Goal: Task Accomplishment & Management: Use online tool/utility

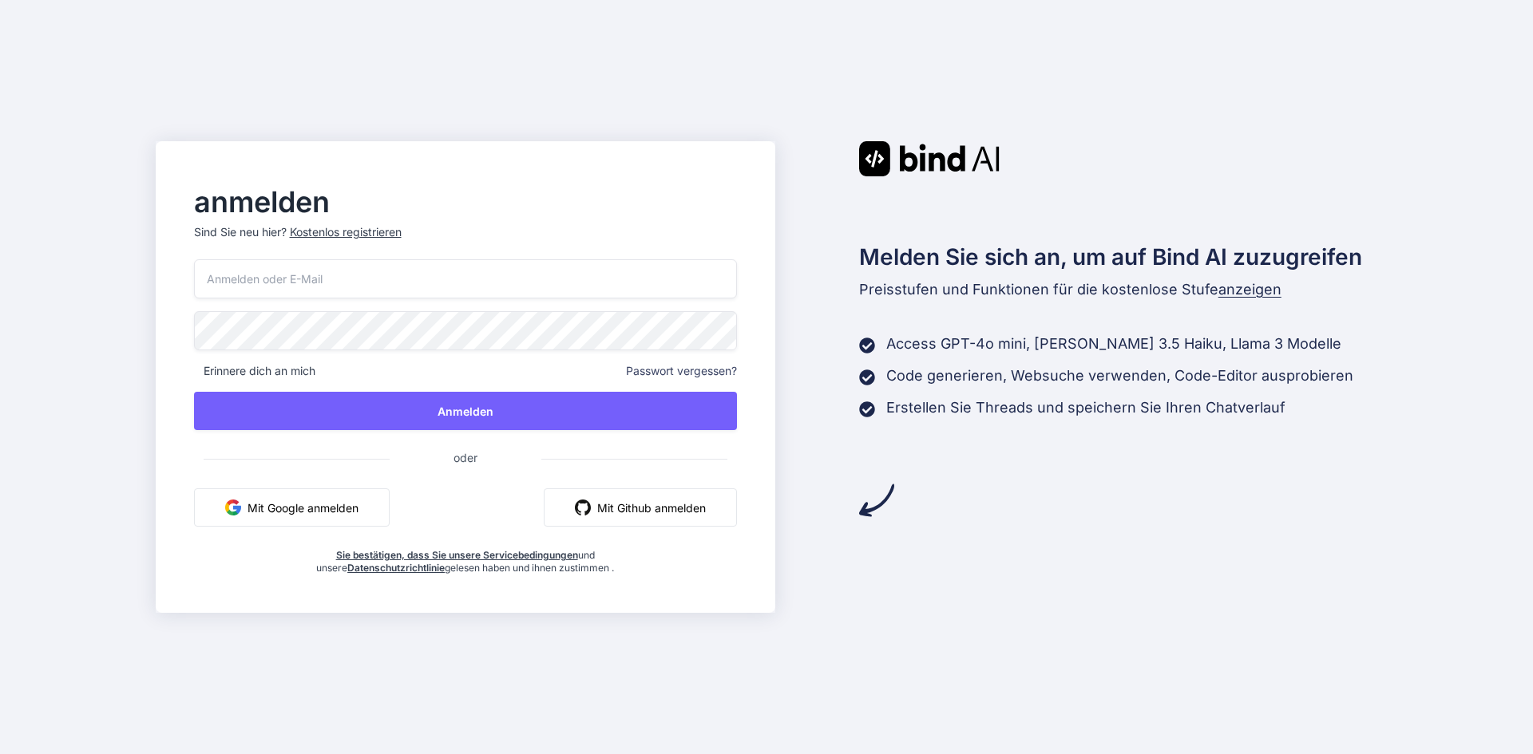
click at [250, 503] on font "Mit Google anmelden" at bounding box center [302, 508] width 111 height 14
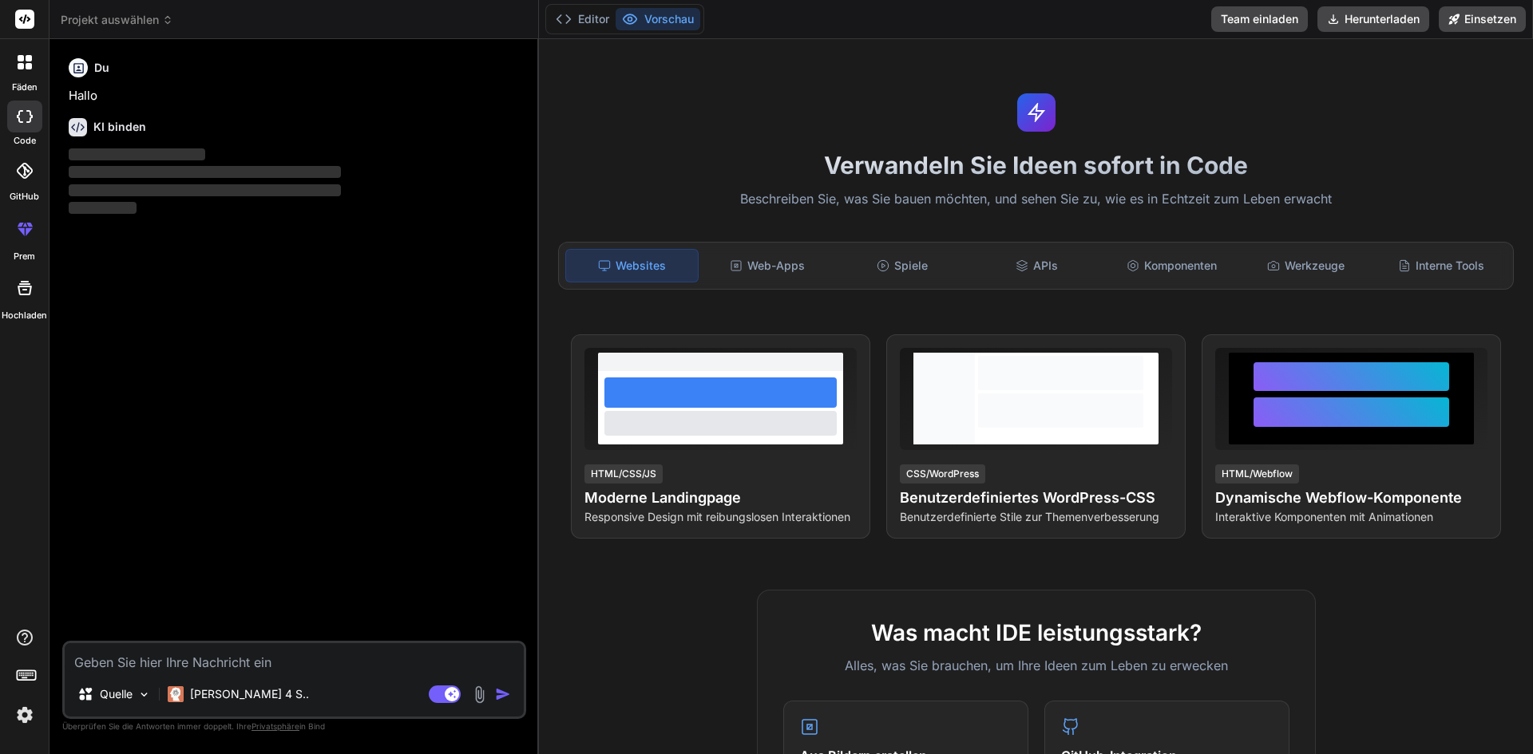
click at [172, 664] on textarea at bounding box center [294, 657] width 459 height 29
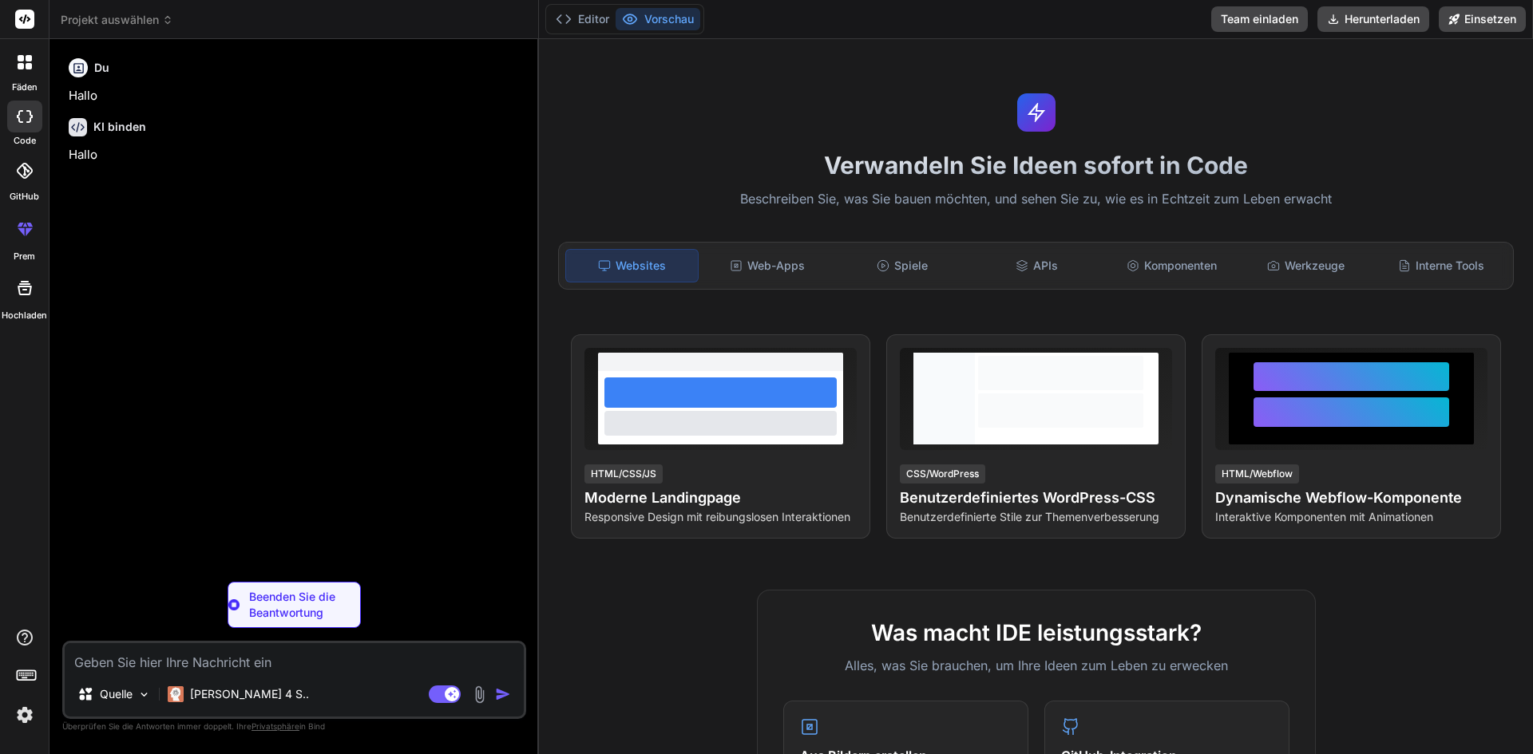
click at [22, 76] on div at bounding box center [25, 63] width 34 height 34
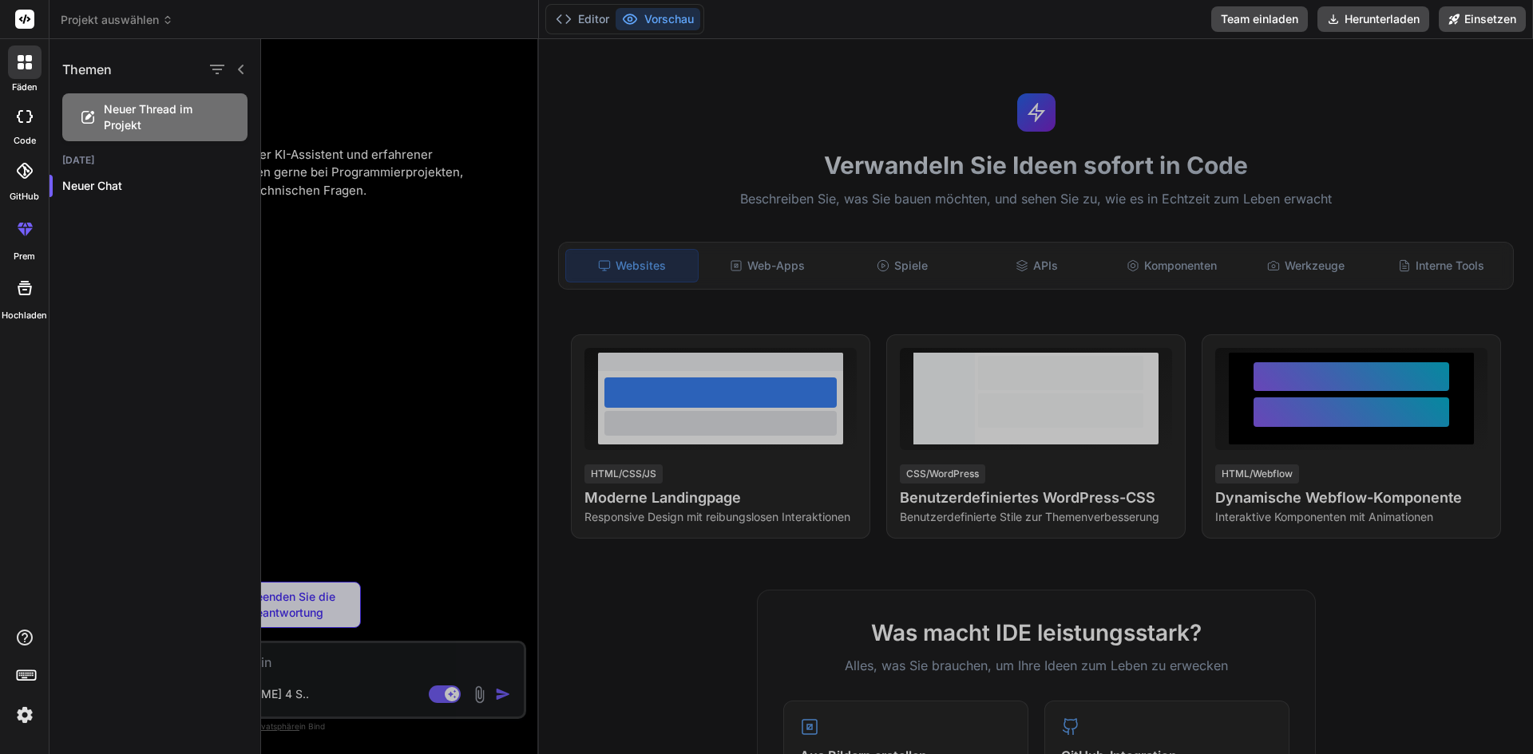
click at [22, 76] on div at bounding box center [25, 63] width 34 height 34
click at [303, 203] on div at bounding box center [897, 396] width 1272 height 715
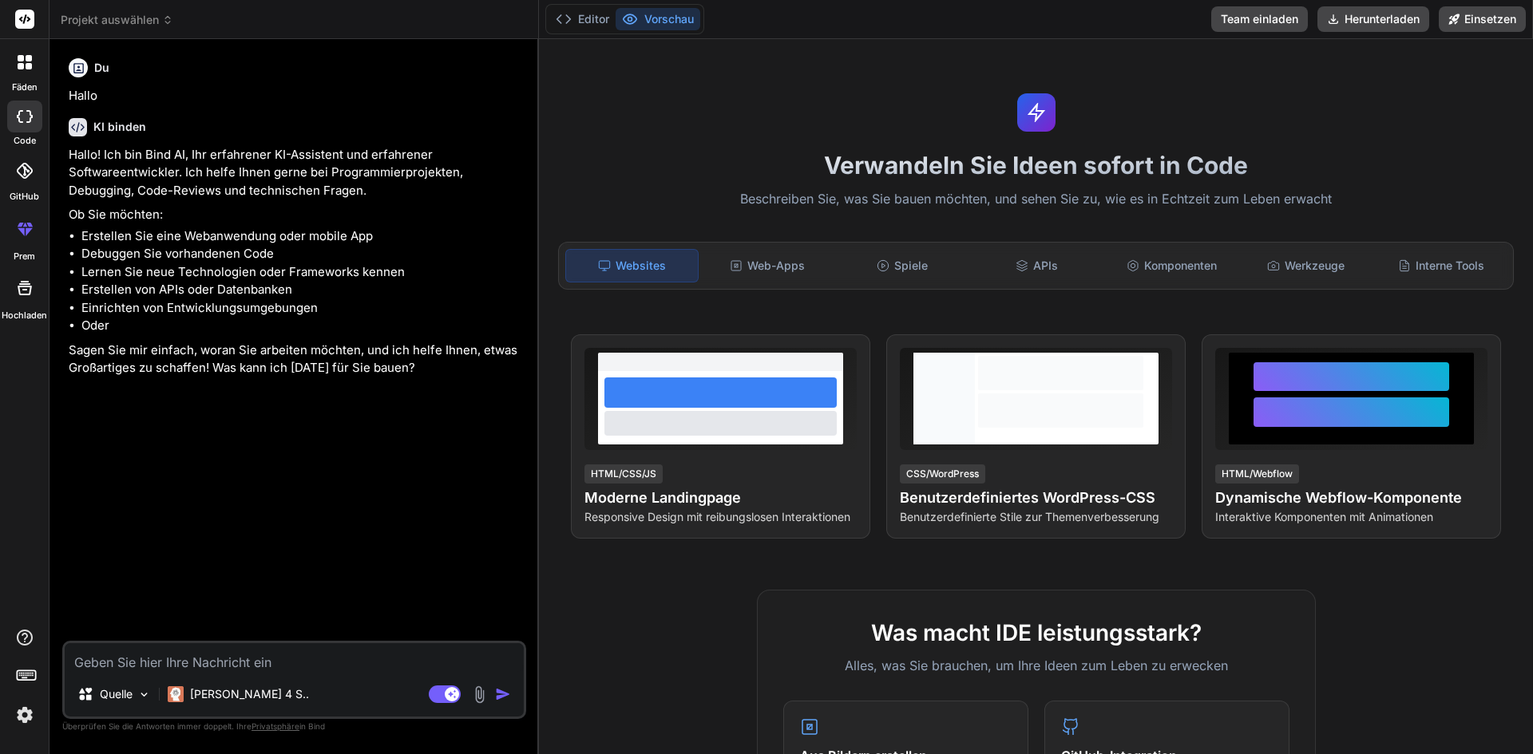
click at [361, 664] on textarea at bounding box center [294, 657] width 459 height 29
type textarea "x"
type textarea "w"
type textarea "x"
type textarea "we"
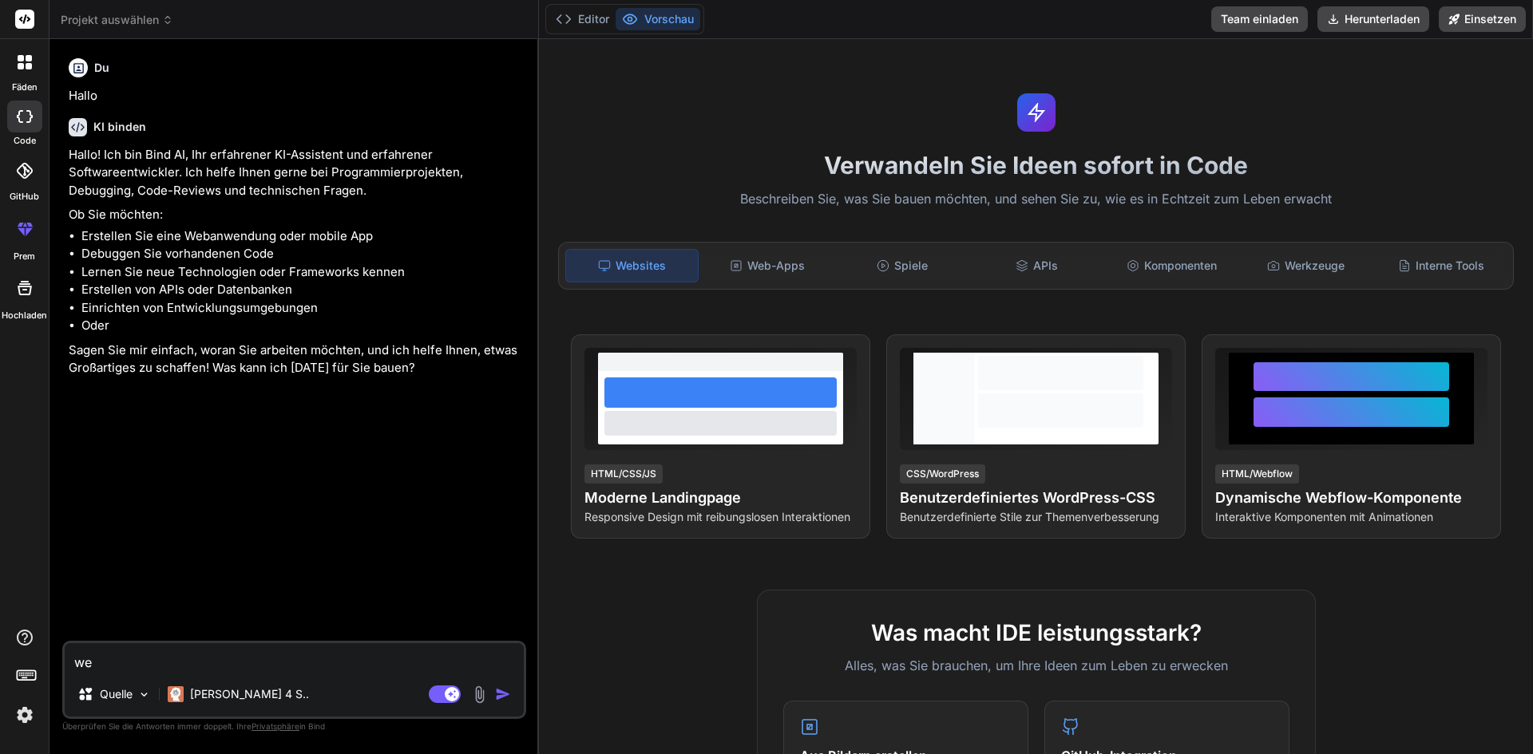
type textarea "x"
type textarea "wen"
type textarea "x"
type textarea "wenn"
type textarea "x"
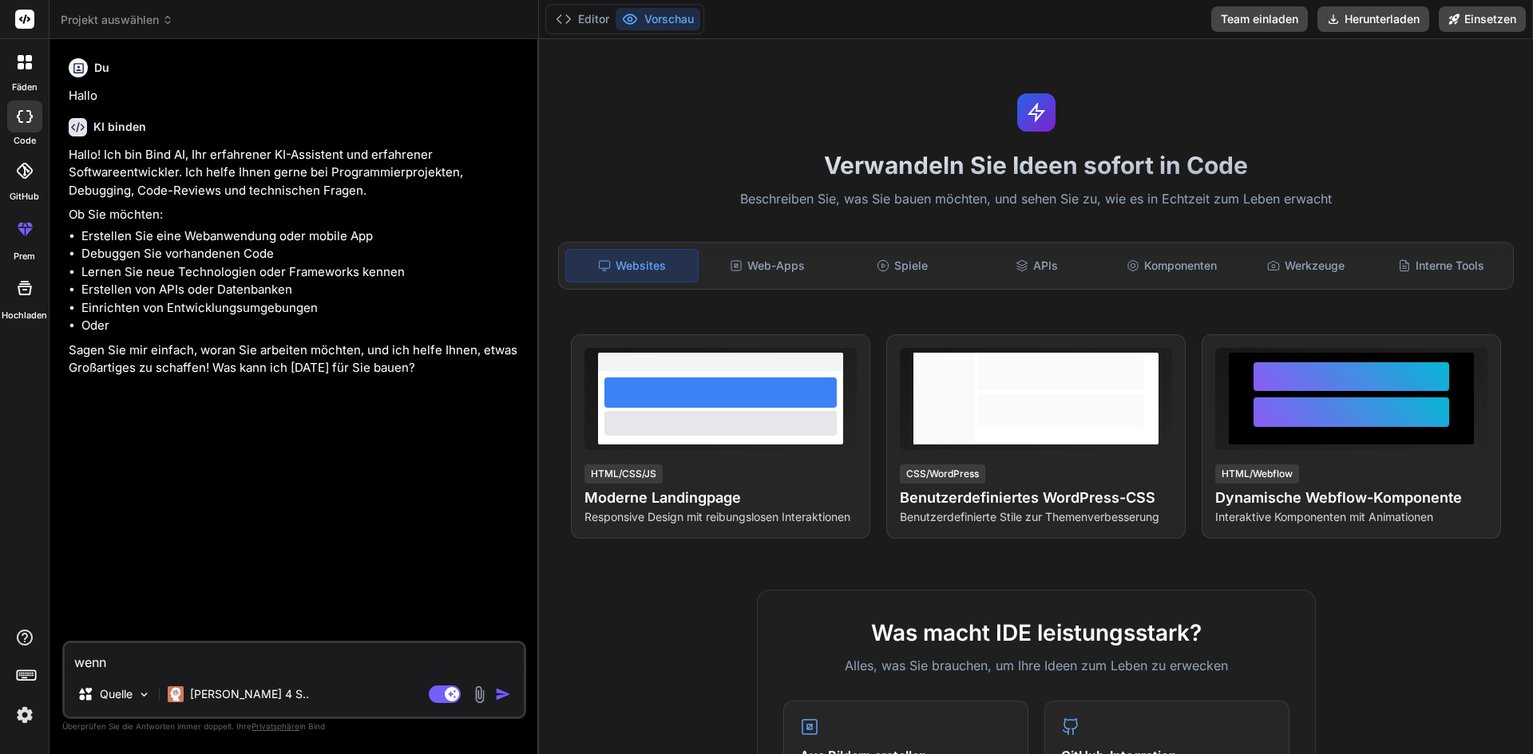
type textarea "wenn"
type textarea "x"
type textarea "wenn i"
type textarea "x"
type textarea "wenn ic"
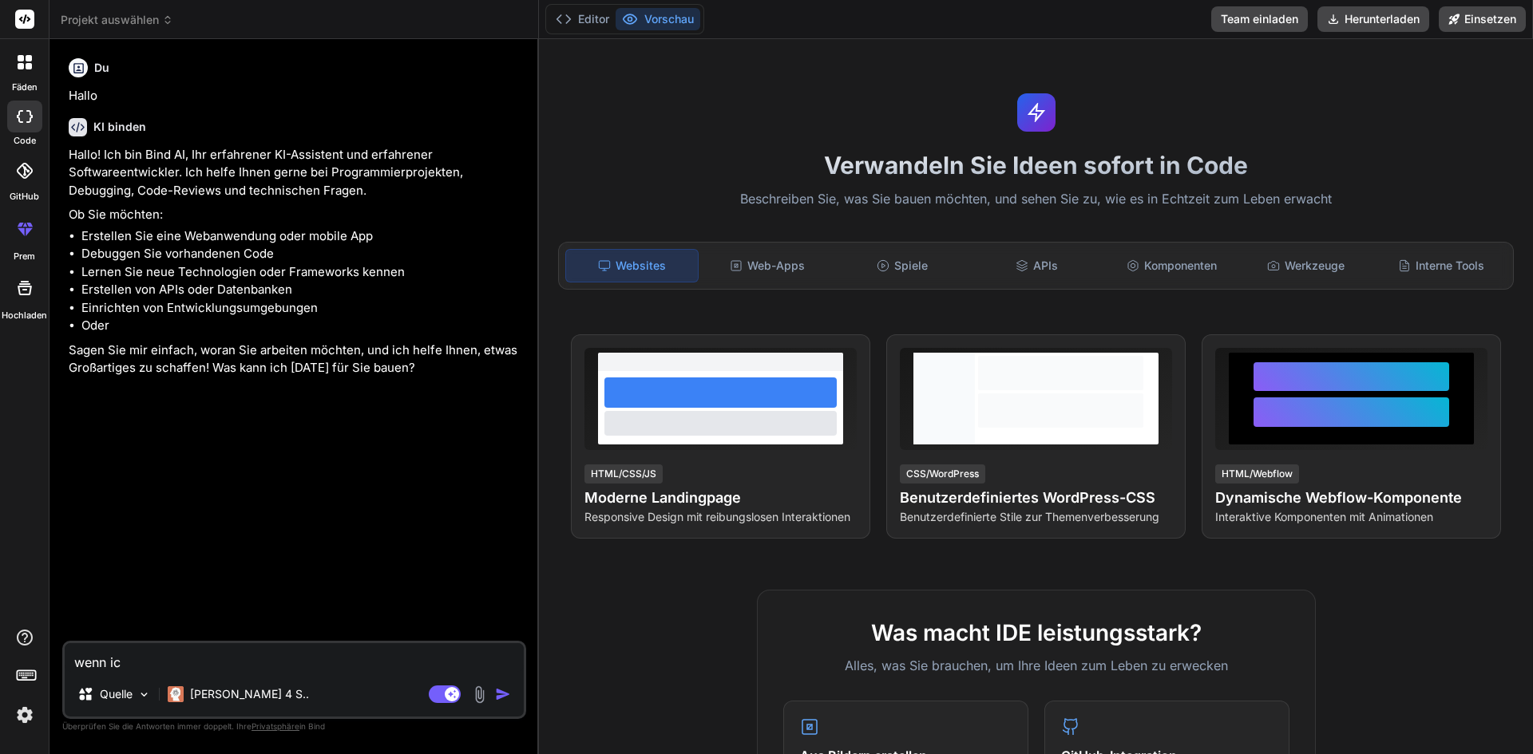
type textarea "x"
type textarea "wenn ich"
type textarea "x"
type textarea "wenn ich"
type textarea "x"
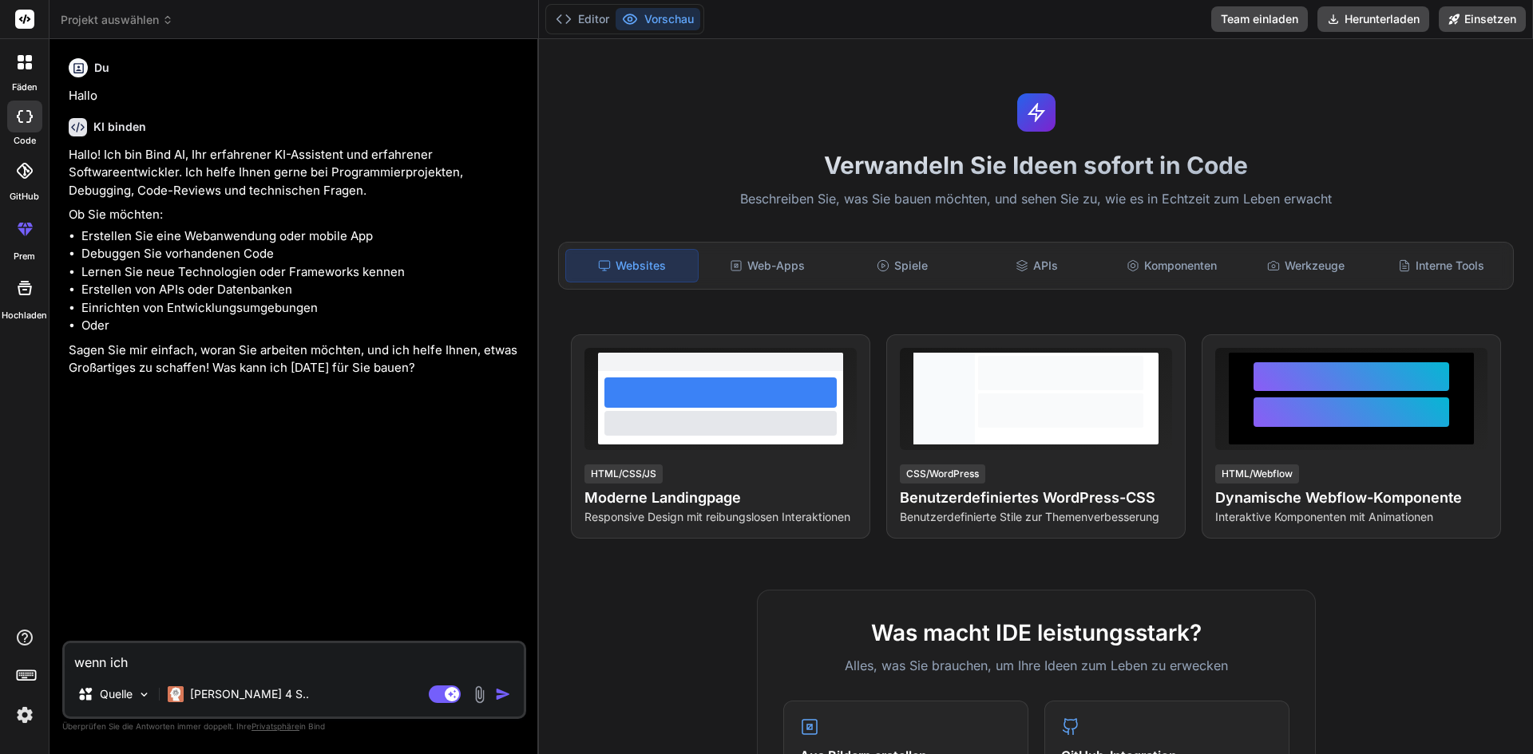
type textarea "wenn ich d"
type textarea "x"
type textarea "wenn ich di"
type textarea "x"
type textarea "wenn ich dir"
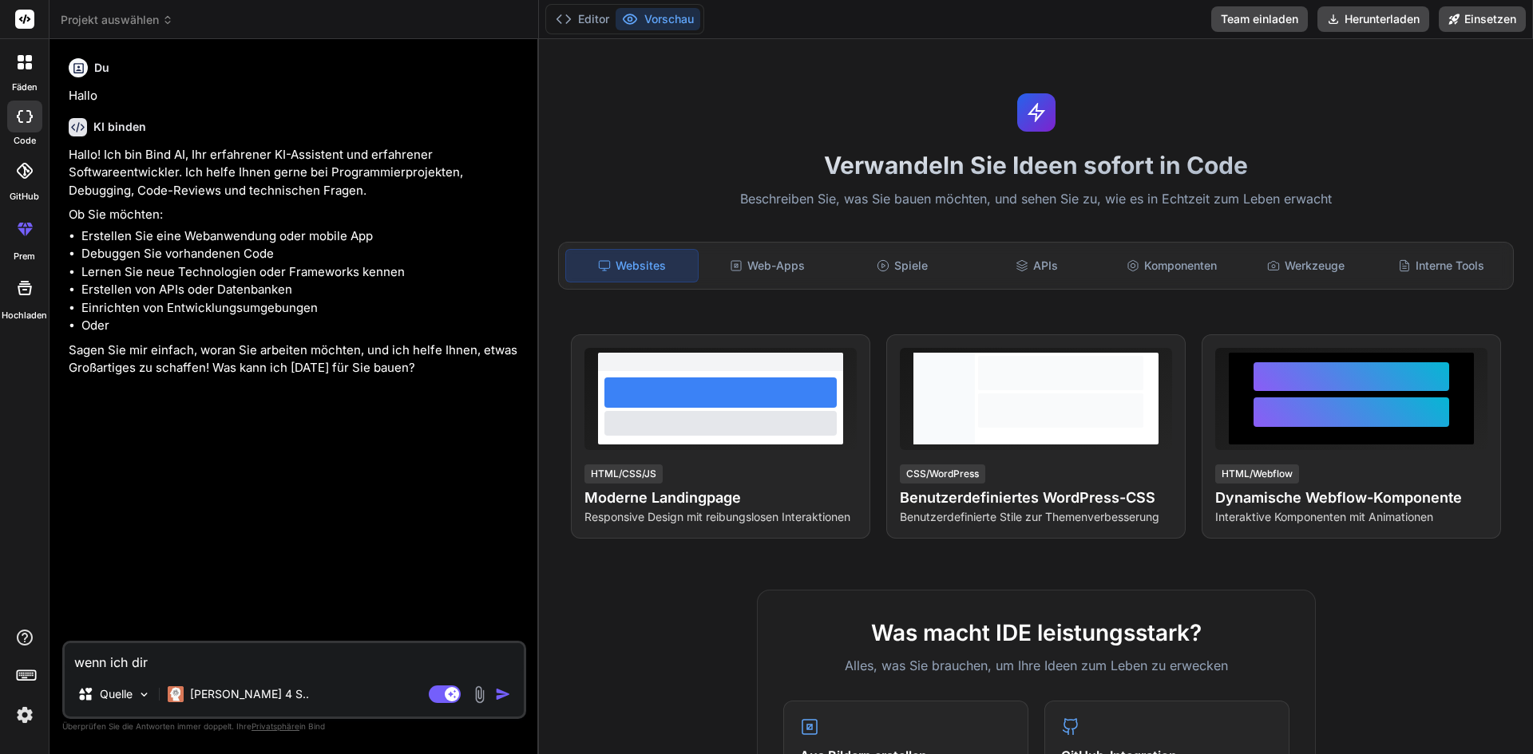
type textarea "x"
type textarea "wenn ich dir"
type textarea "x"
type textarea "wenn ich dir m"
type textarea "x"
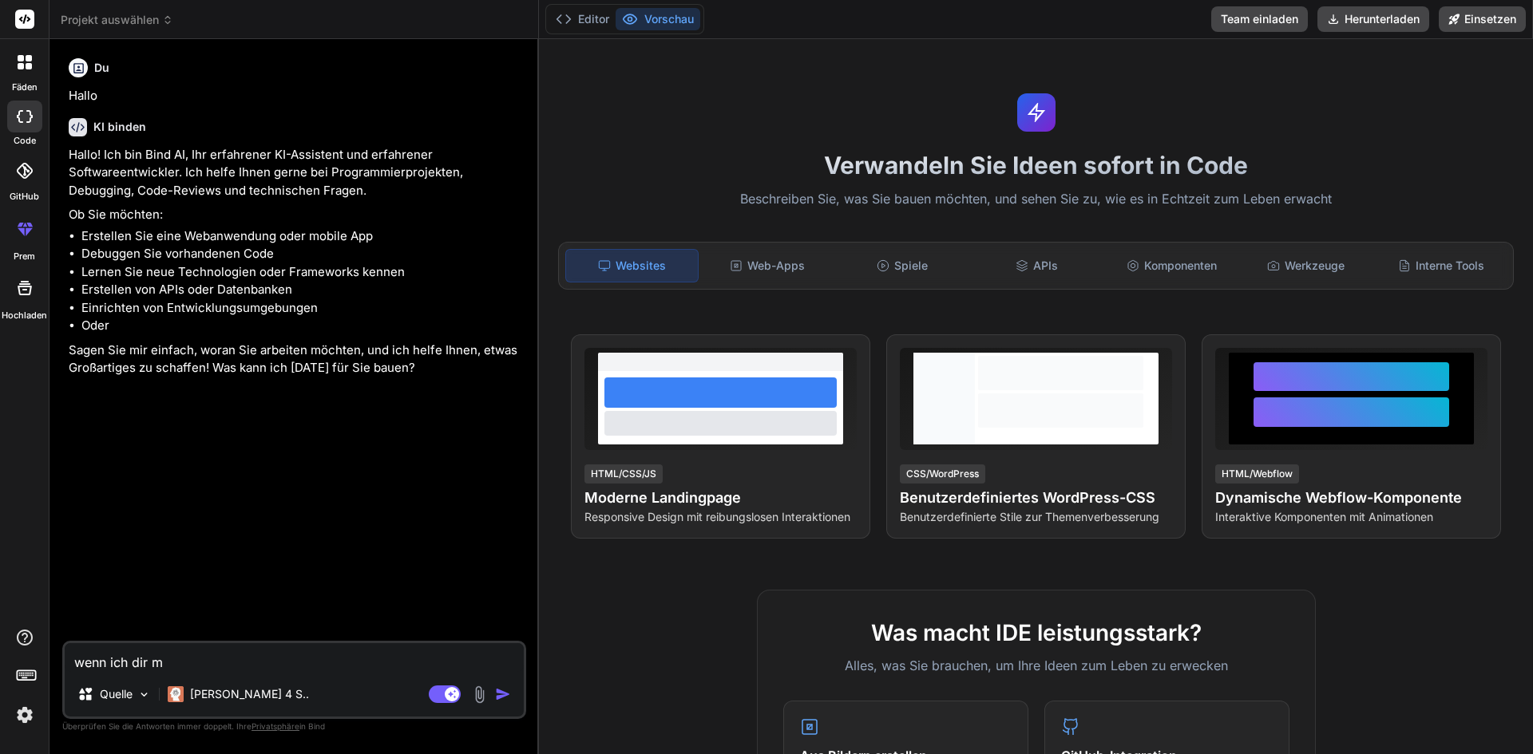
type textarea "wenn ich dir me"
type textarea "x"
type textarea "wenn ich dir mei"
type textarea "x"
type textarea "wenn ich dir mein"
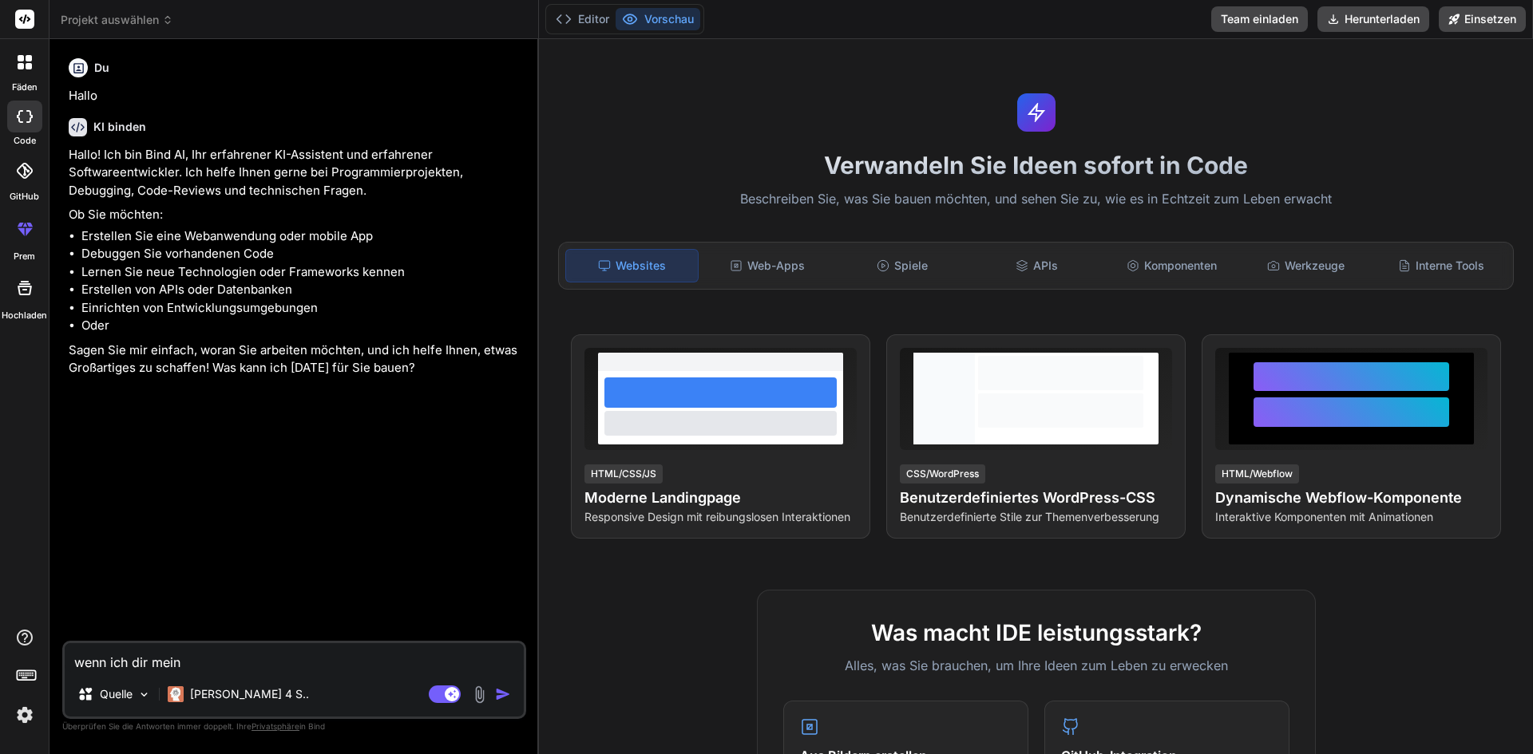
type textarea "x"
type textarea "wenn ich dir meine"
type textarea "x"
type textarea "wenn ich dir meine"
type textarea "x"
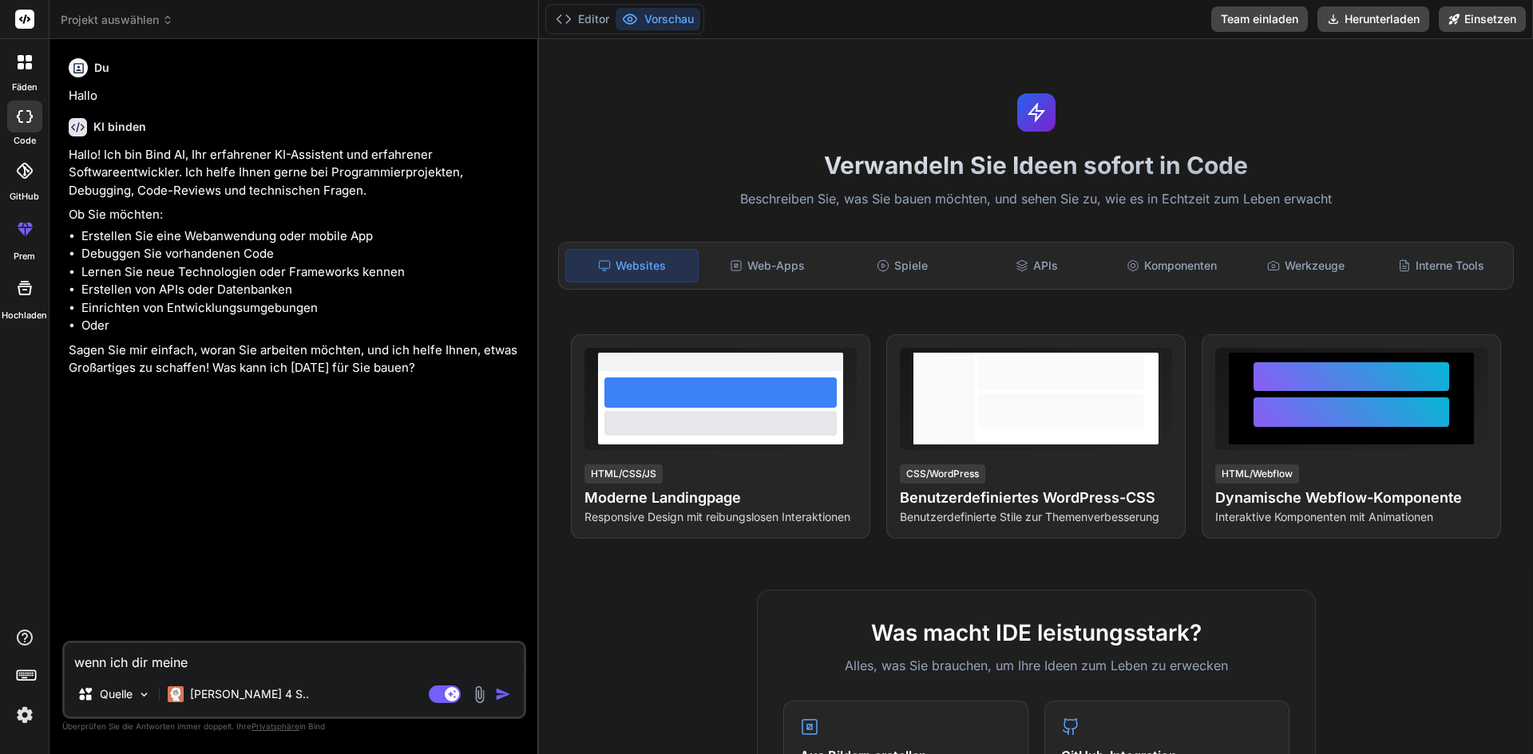
type textarea "wenn ich dir meine w"
type textarea "x"
type textarea "wenn ich dir meine we"
type textarea "x"
type textarea "wenn ich dir meine web"
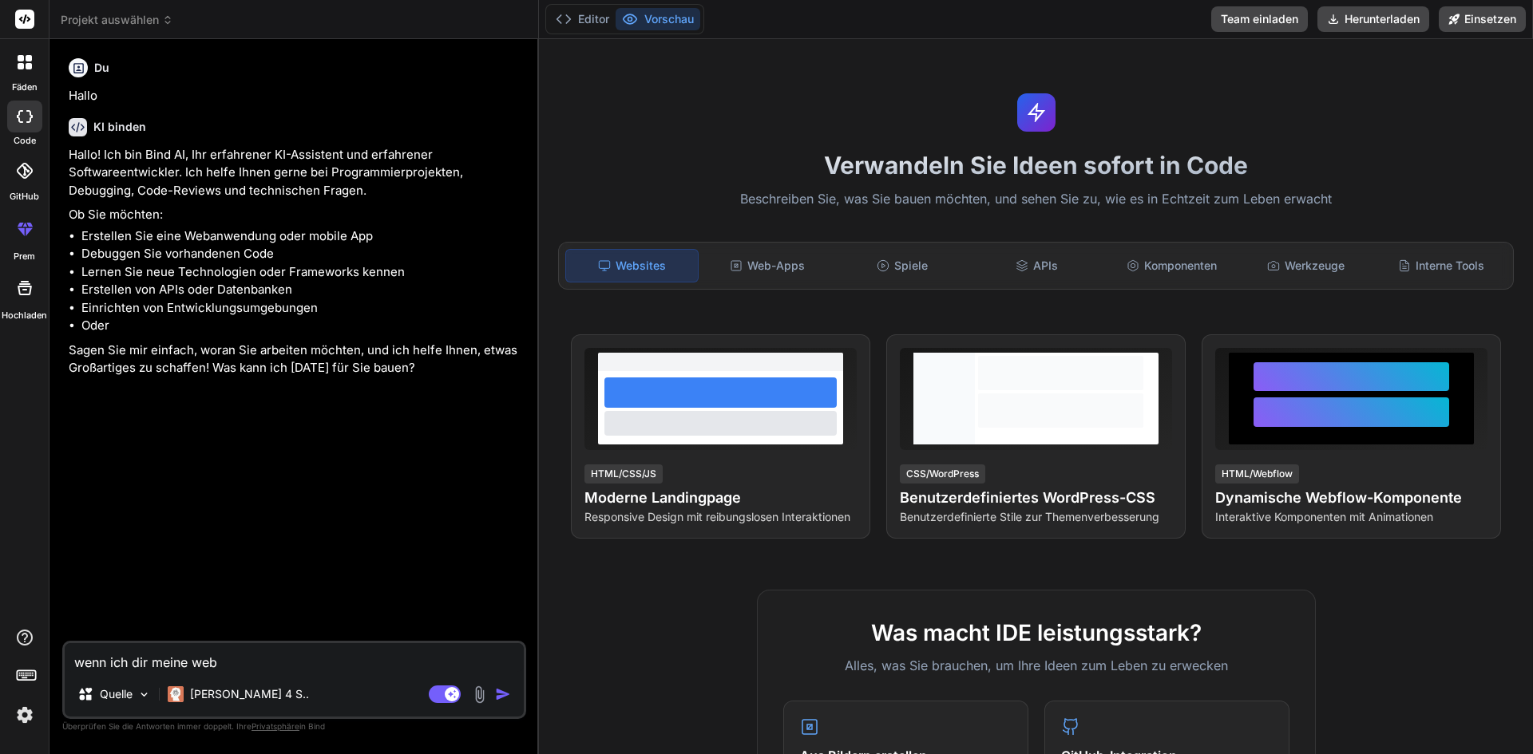
type textarea "x"
type textarea "wenn ich dir meine webs"
type textarea "x"
type textarea "wenn ich dir meine websi"
type textarea "x"
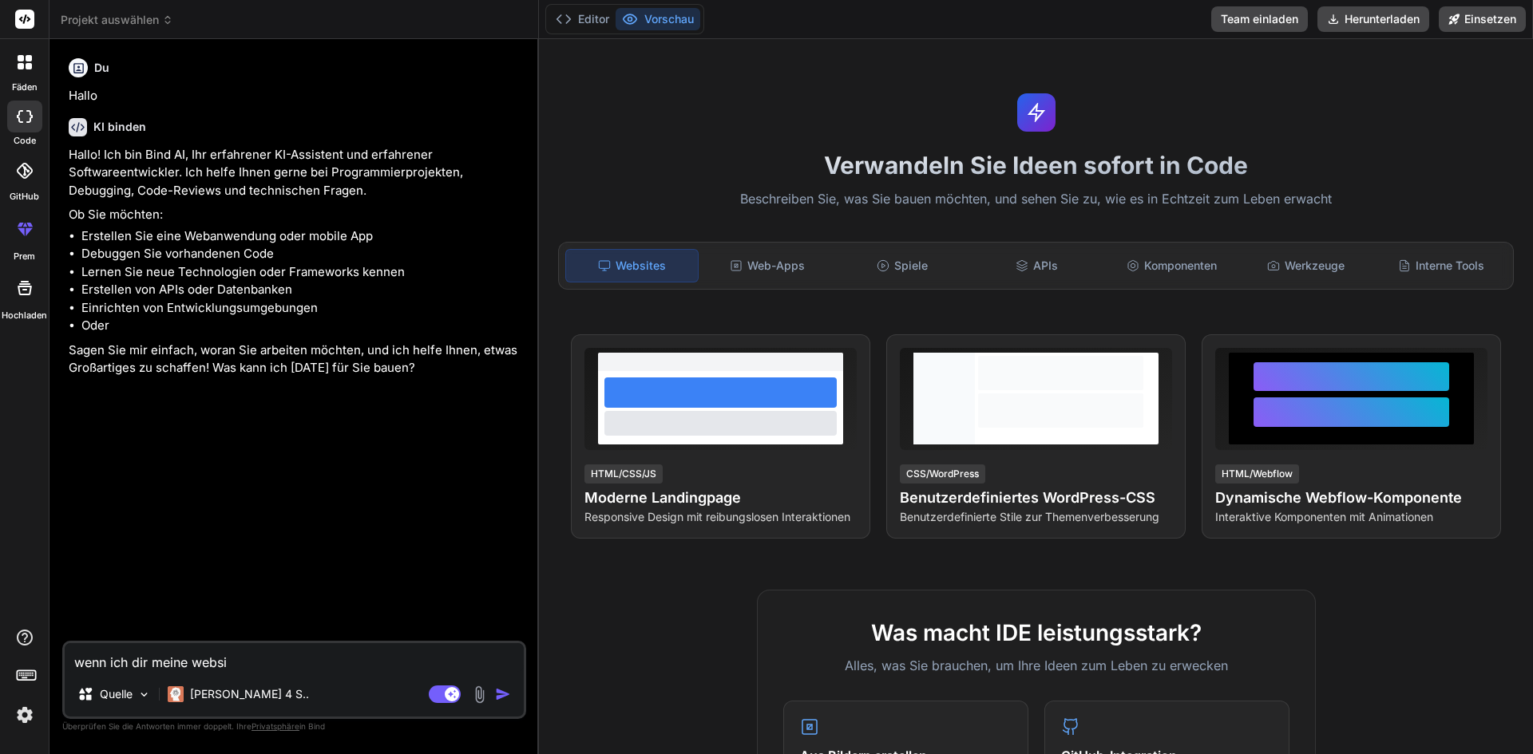
type textarea "wenn ich dir meine websit"
type textarea "x"
type textarea "wenn ich dir meine websi"
type textarea "x"
type textarea "wenn ich dir meine webs"
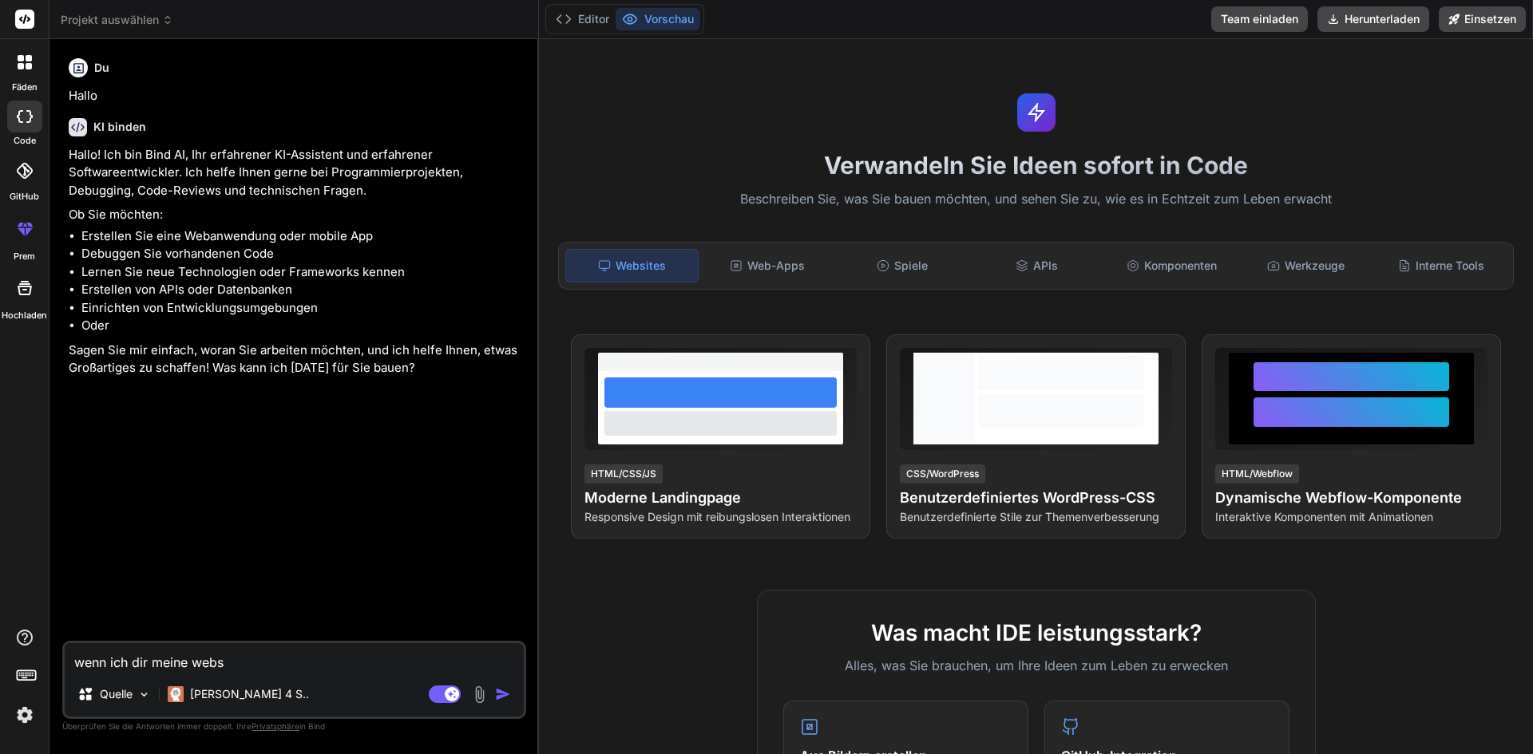
type textarea "x"
type textarea "wenn ich dir meine web"
type textarea "x"
type textarea "wenn ich dir meine we"
type textarea "x"
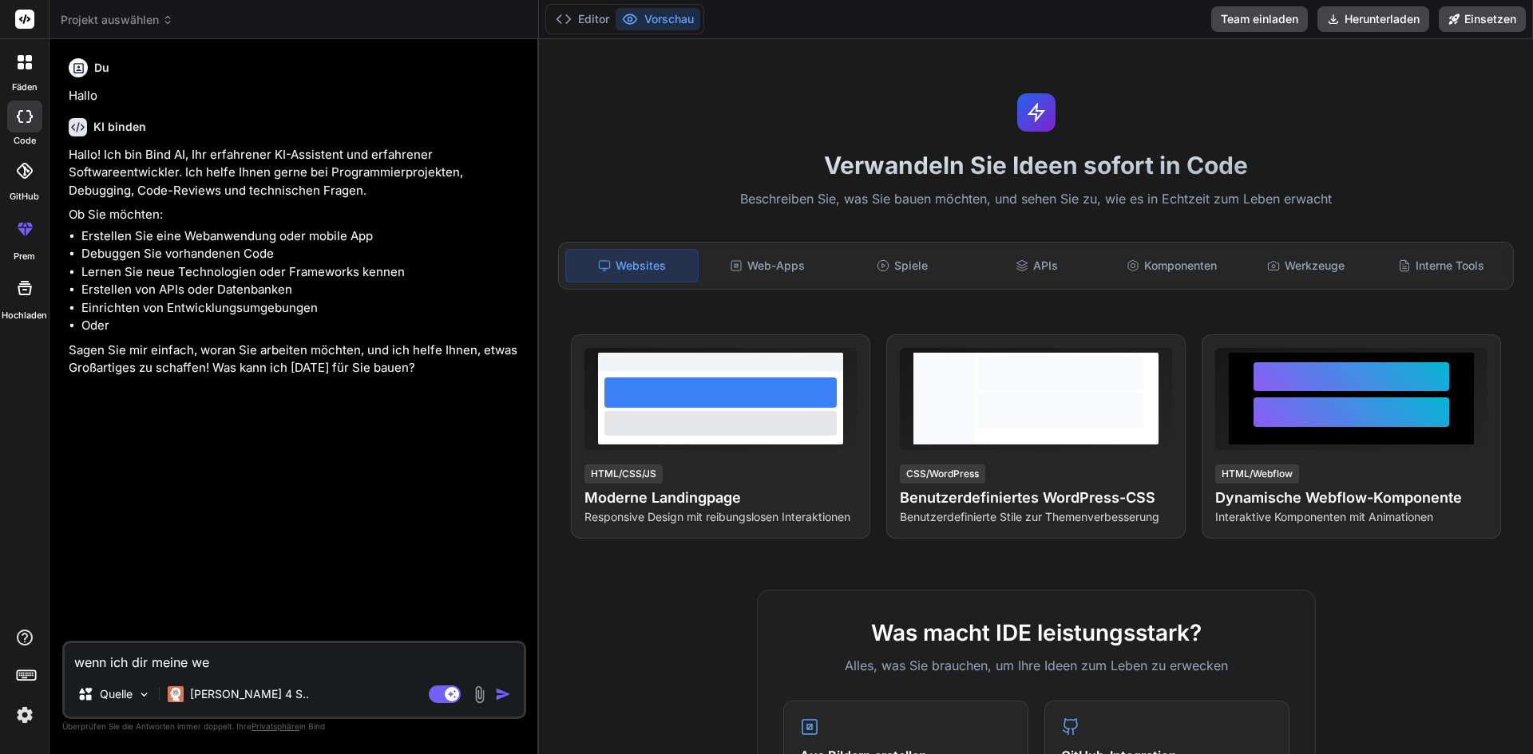
type textarea "wenn ich dir meine w"
type textarea "x"
type textarea "wenn ich dir meine"
type textarea "x"
type textarea "wenn ich dir meine"
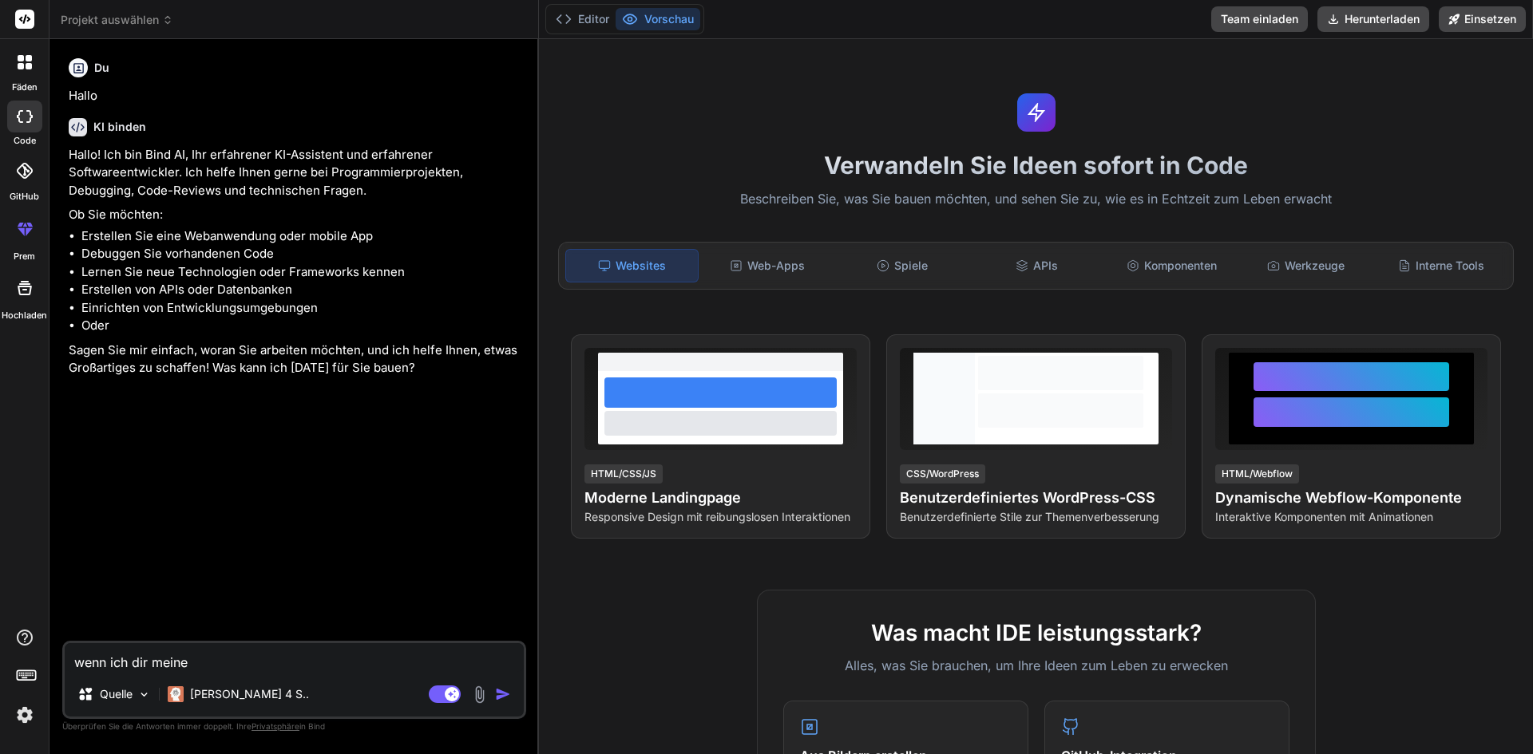
type textarea "x"
type textarea "wenn ich dir meine"
type textarea "x"
type textarea "wenn ich dir meine h"
type textarea "x"
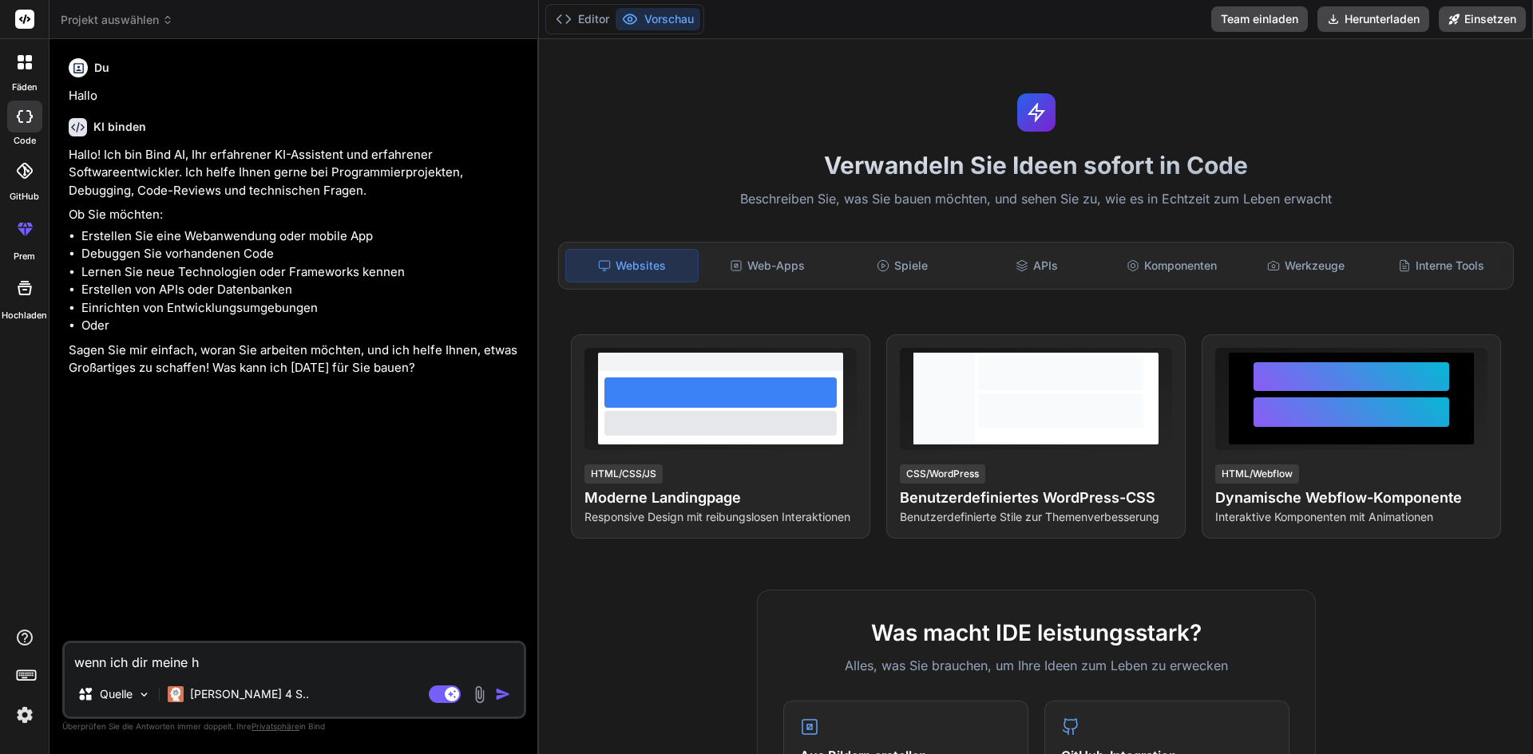
type textarea "wenn ich dir meine ht"
type textarea "x"
type textarea "wenn ich dir meine htm"
type textarea "x"
type textarea "wenn ich dir meine html"
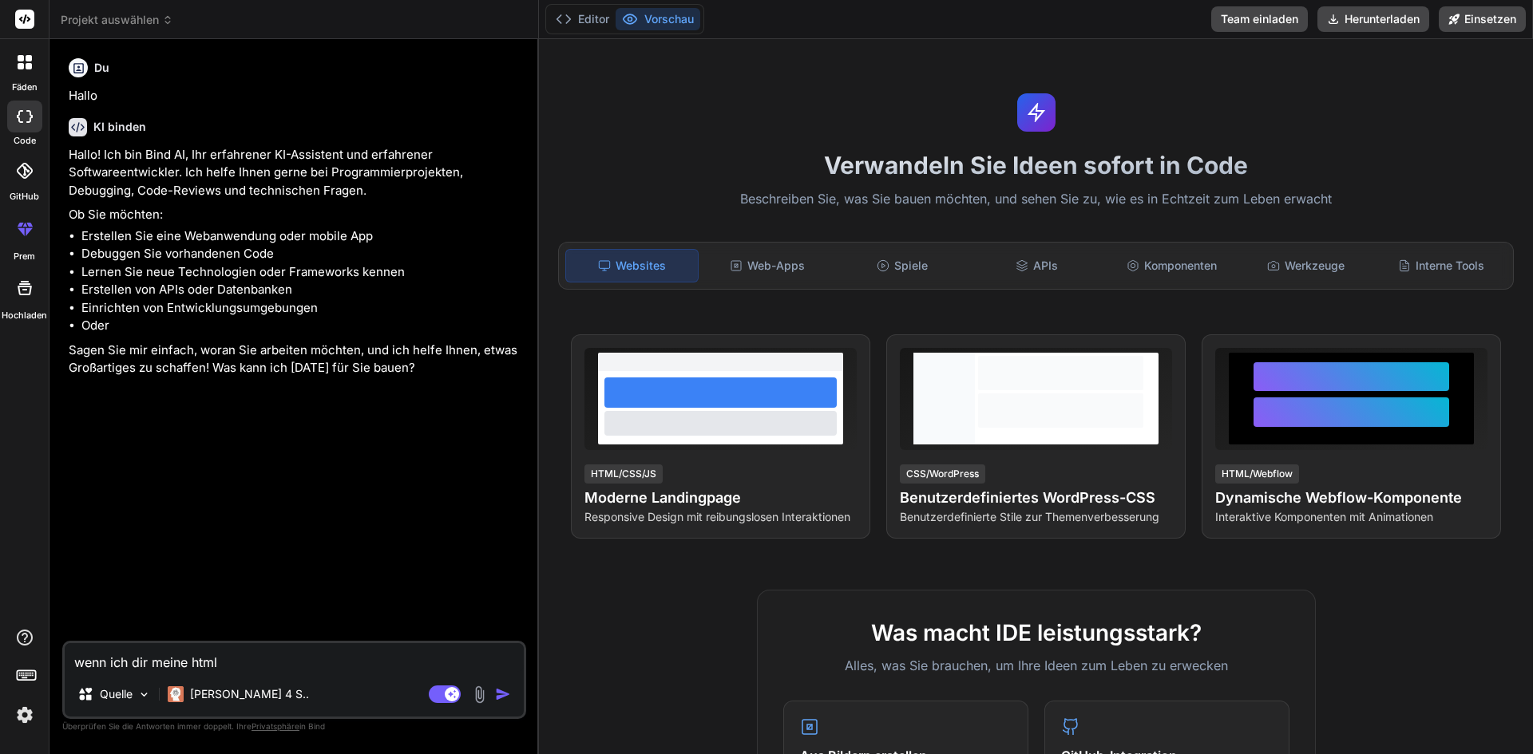
type textarea "x"
type textarea "wenn ich dir meine html"
type textarea "x"
type textarea "wenn ich dir meine html w"
type textarea "x"
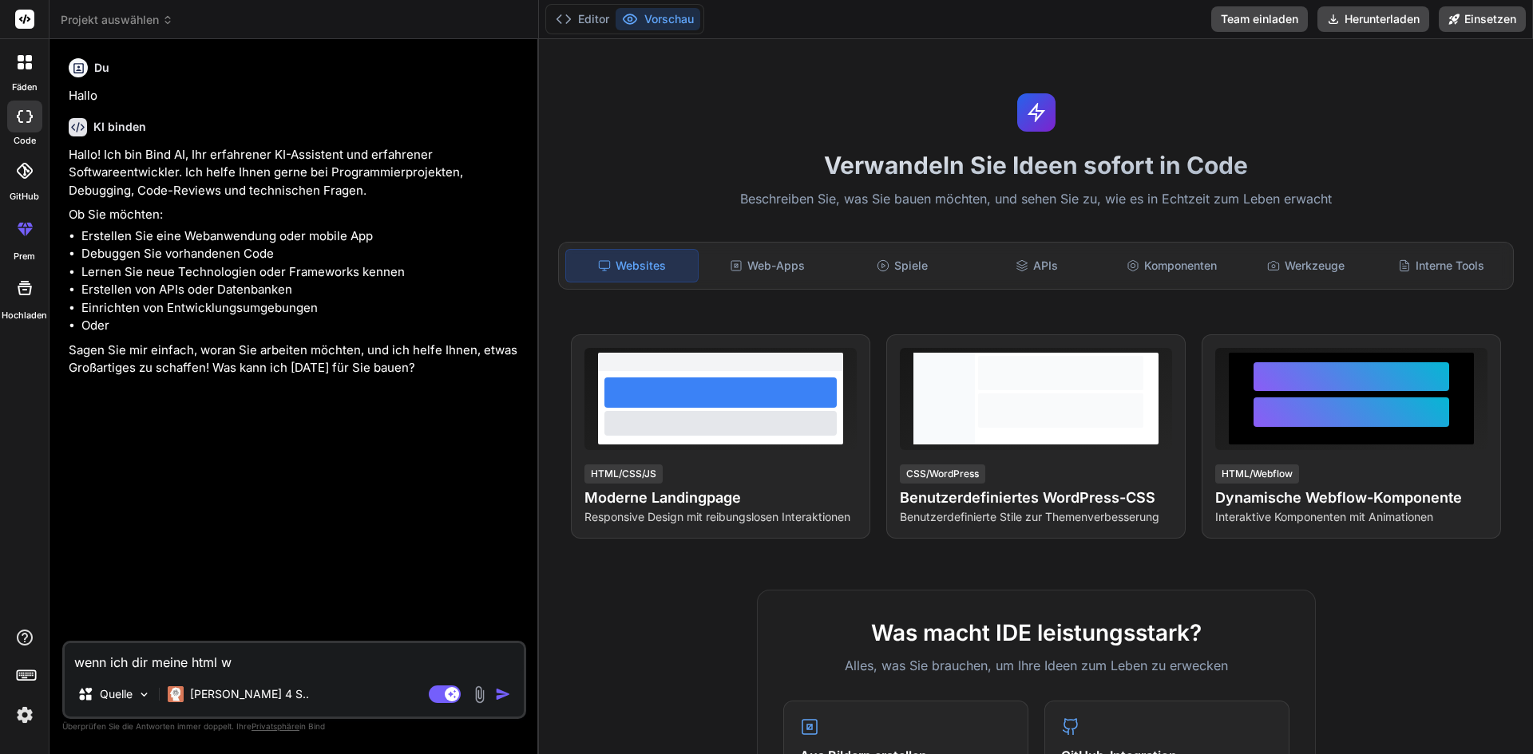
type textarea "wenn ich dir meine html we"
type textarea "x"
type textarea "wenn ich dir meine html web"
type textarea "x"
type textarea "wenn ich dir meine html webs"
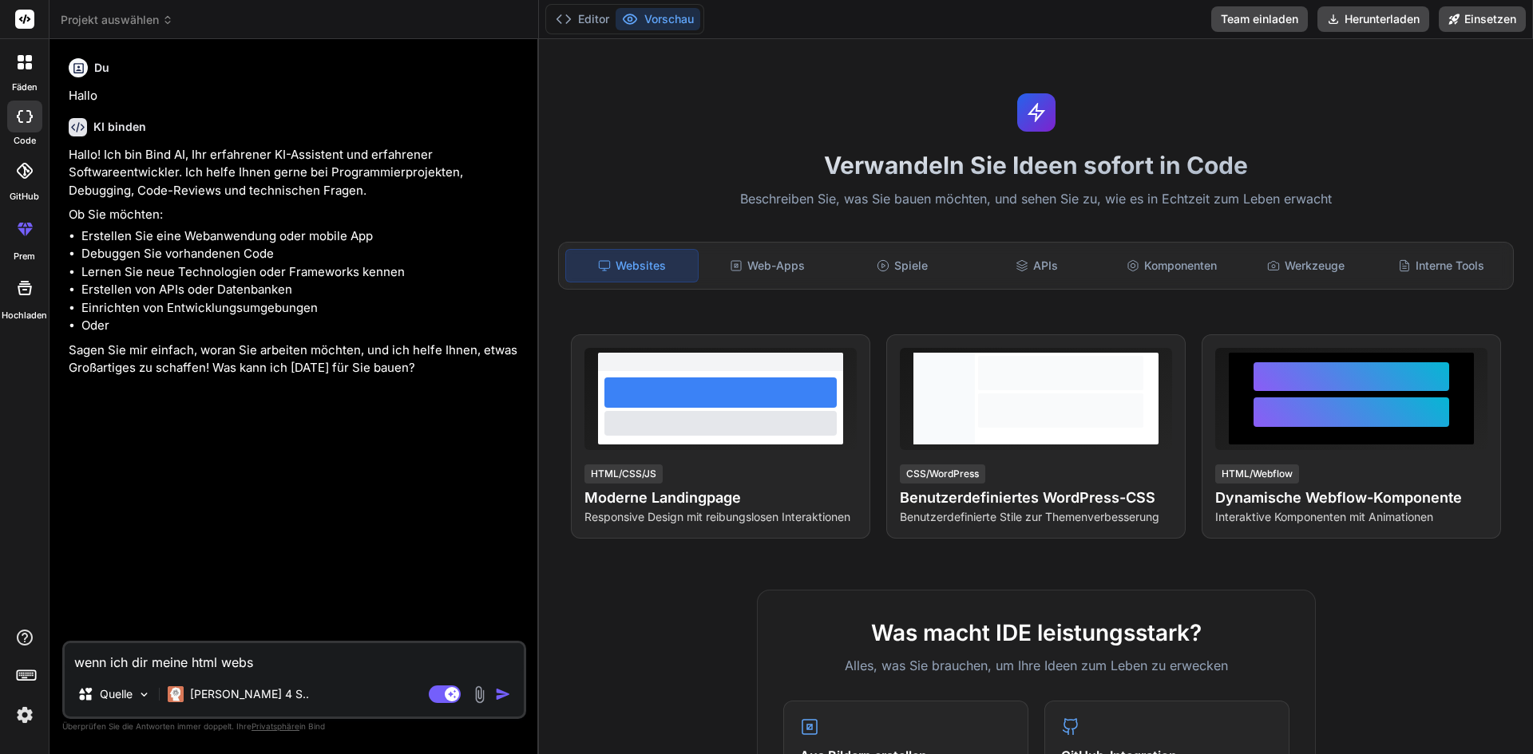
type textarea "x"
type textarea "wenn ich dir meine html websi"
type textarea "x"
type textarea "wenn ich dir meine html websit"
type textarea "x"
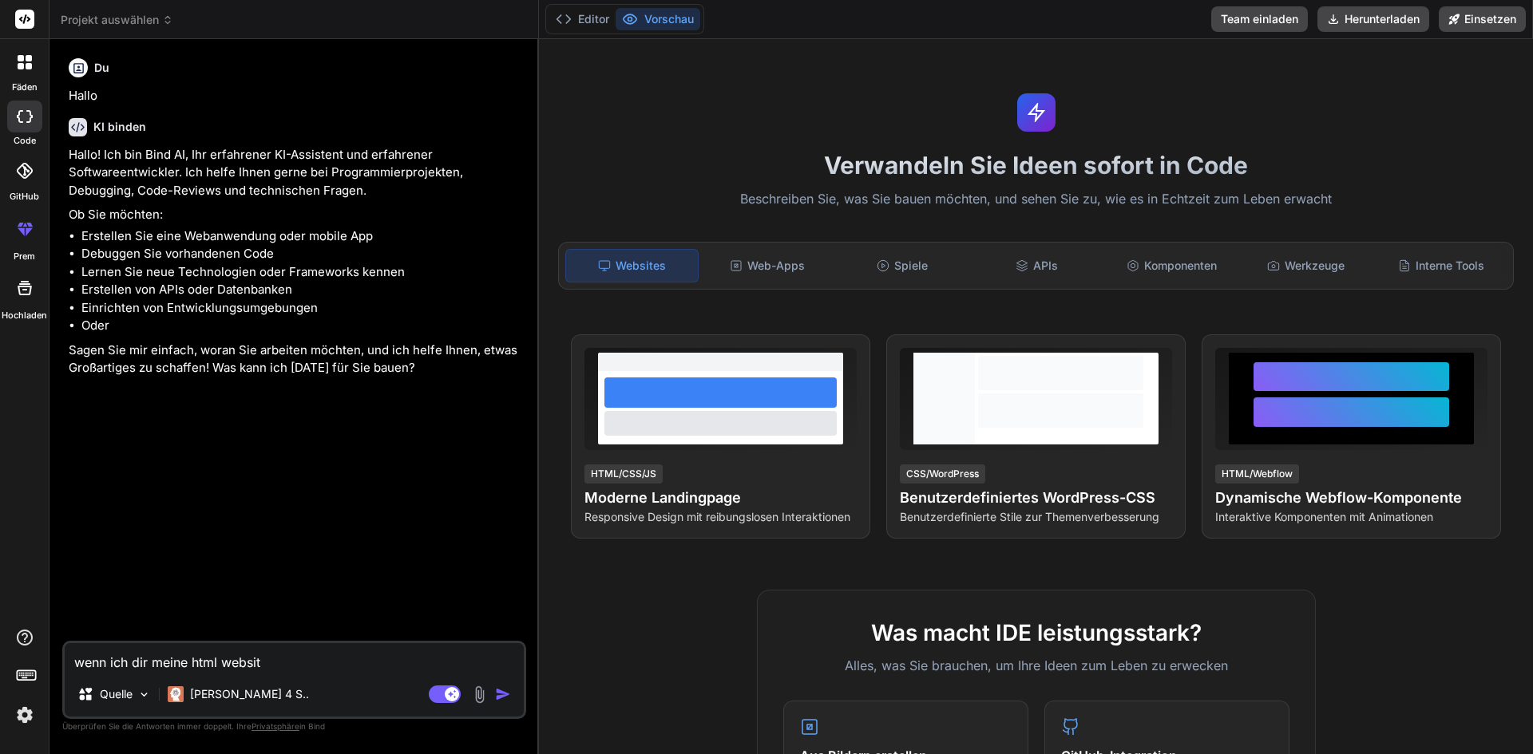
type textarea "wenn ich dir meine html website"
type textarea "x"
type textarea "wenn ich dir meine html website"
type textarea "x"
type textarea "wenn ich dir meine html website h"
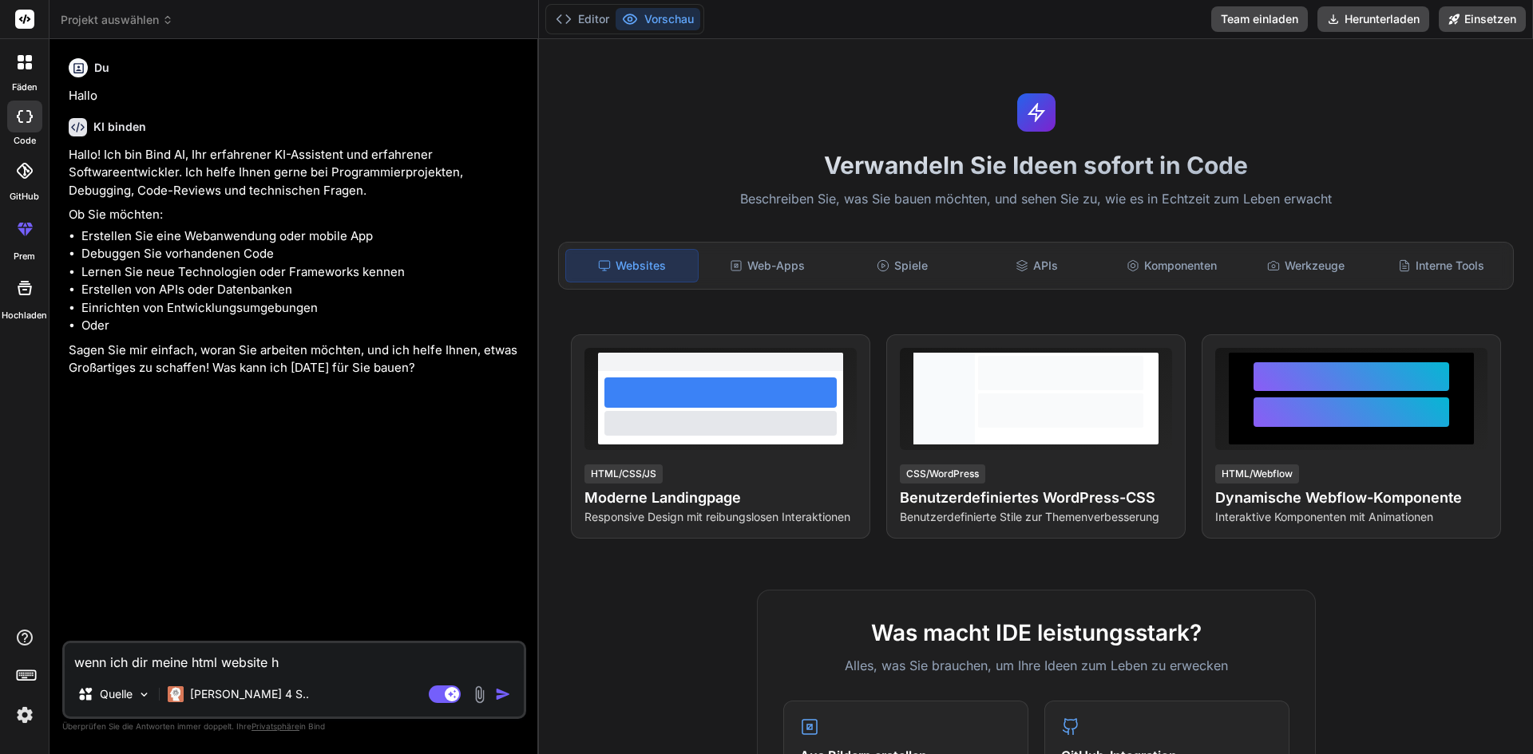
type textarea "x"
type textarea "wenn ich dir meine html website ho"
type textarea "x"
type textarea "wenn ich dir meine html website hoc"
type textarea "x"
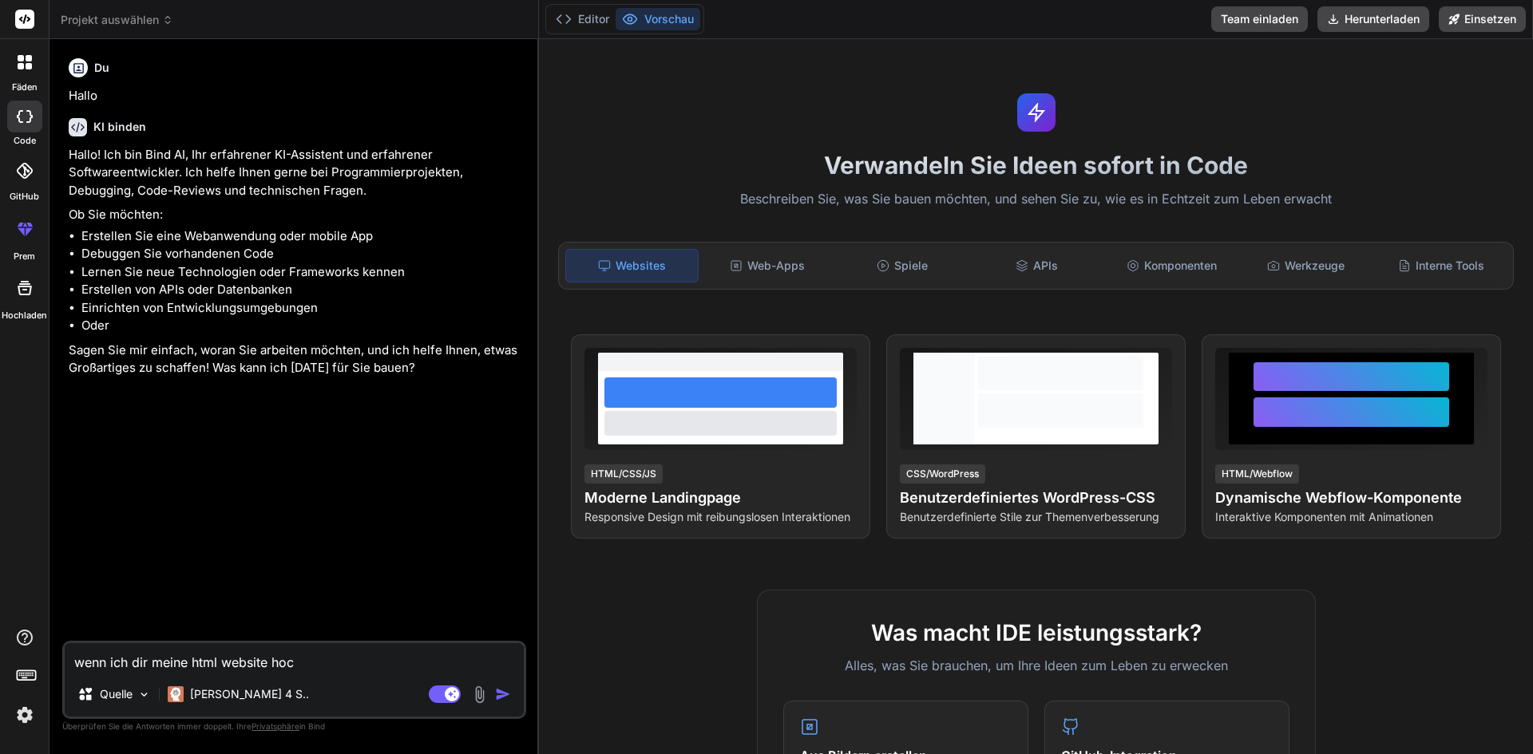
type textarea "wenn ich dir meine html website hoch"
type textarea "x"
type textarea "wenn ich dir meine html website hochl"
type textarea "x"
type textarea "wenn ich dir meine html website hoch"
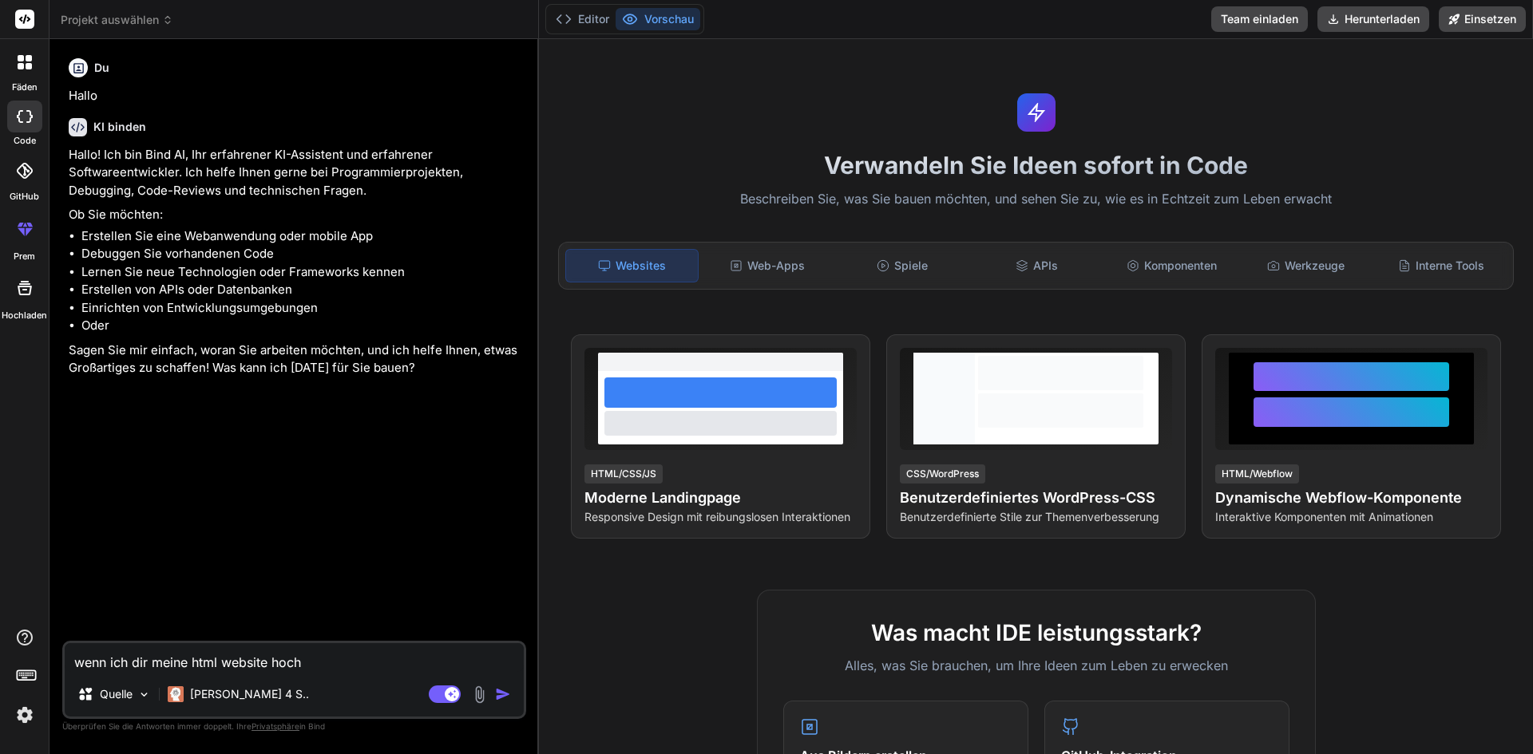
type textarea "x"
type textarea "wenn ich dir meine html website hochl"
type textarea "x"
type textarea "wenn ich dir meine html website hochla"
type textarea "x"
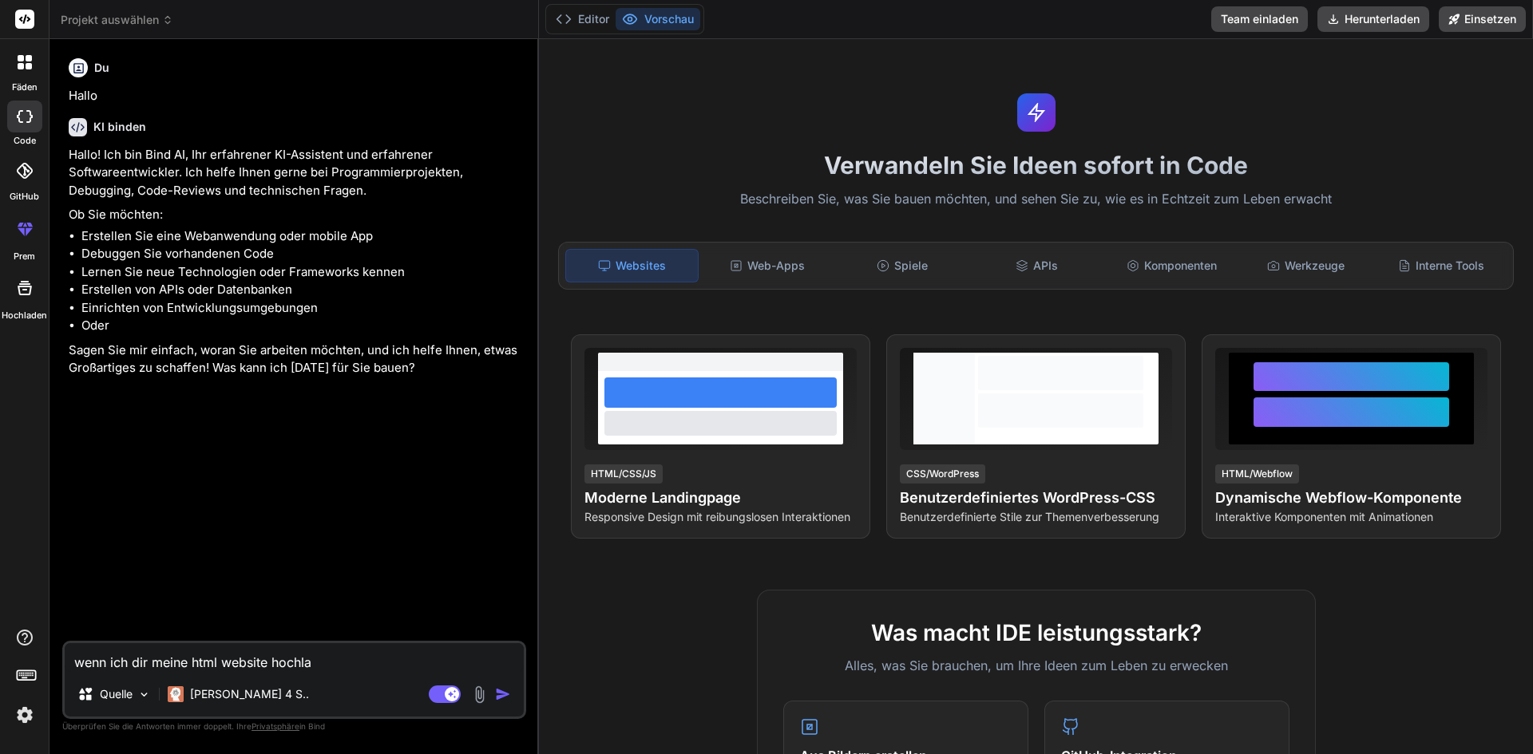
type textarea "wenn ich dir meine html website hochlad"
type textarea "x"
type textarea "wenn ich dir meine html website hochlade"
type textarea "x"
type textarea "wenn ich dir meine html website hochlade"
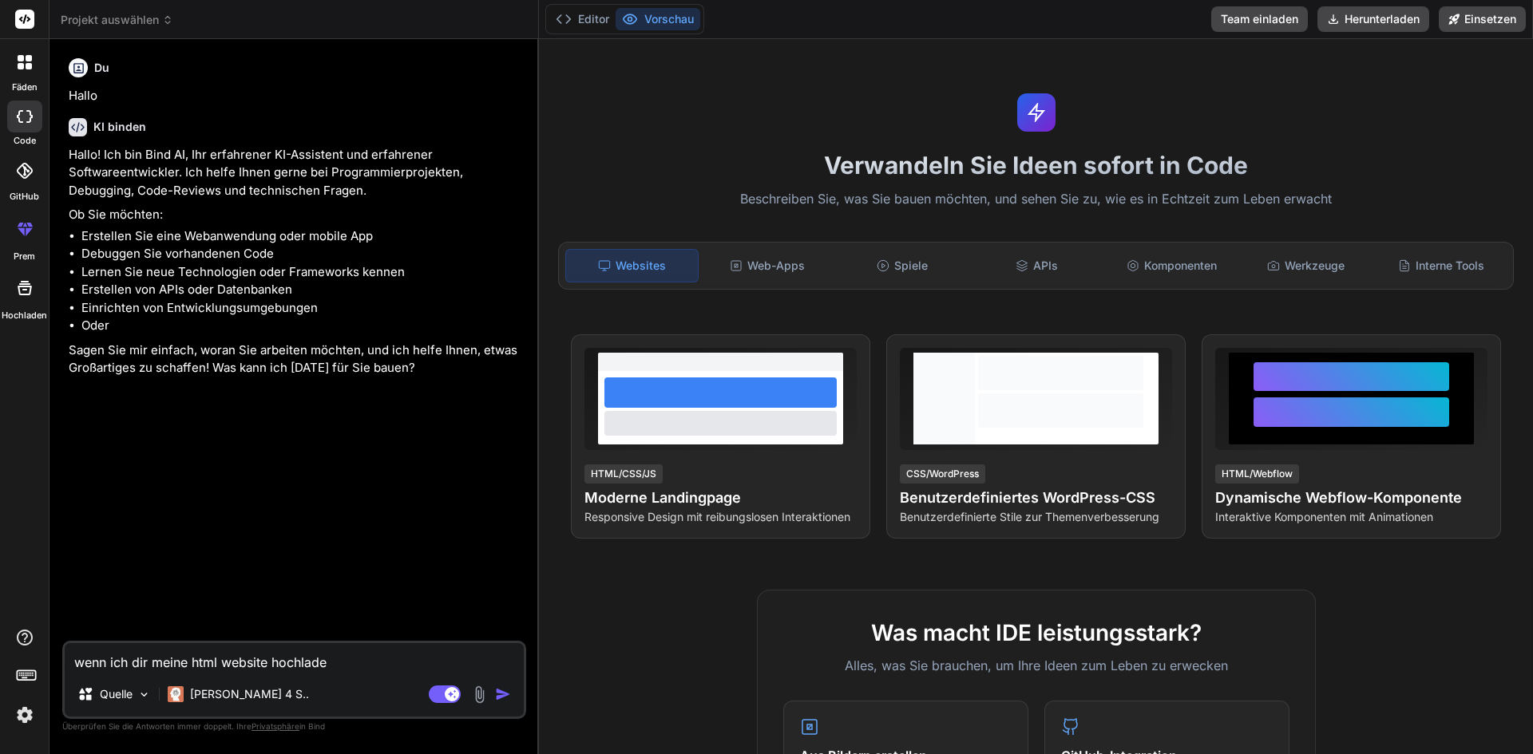
type textarea "x"
type textarea "wenn ich dir meine html website hochlade k"
type textarea "x"
type textarea "wenn ich dir meine html website hochlade ka"
type textarea "x"
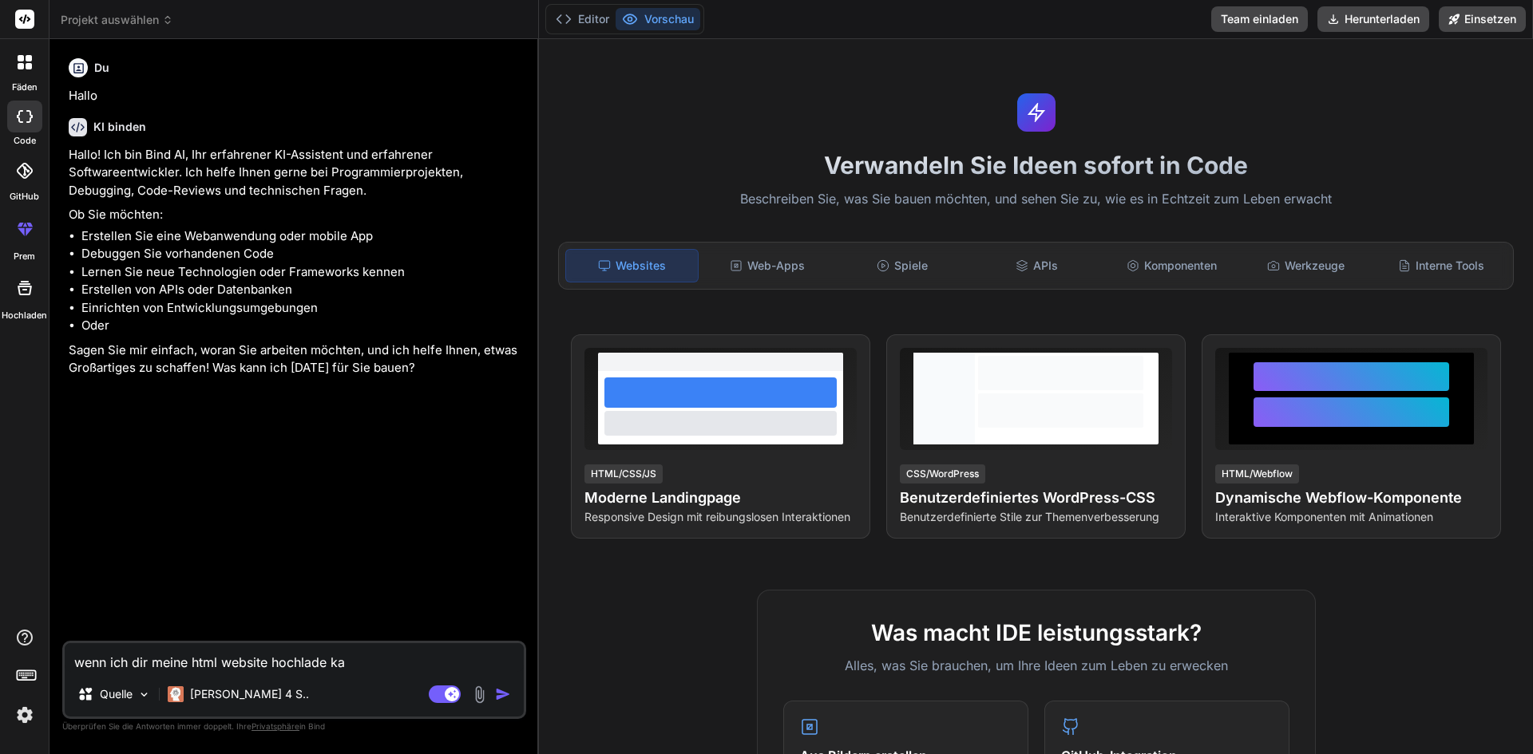
type textarea "wenn ich dir meine html website hochlade kan"
type textarea "x"
type textarea "wenn ich dir meine html website hochlade kann"
type textarea "x"
type textarea "wenn ich dir meine html website hochlade kanns"
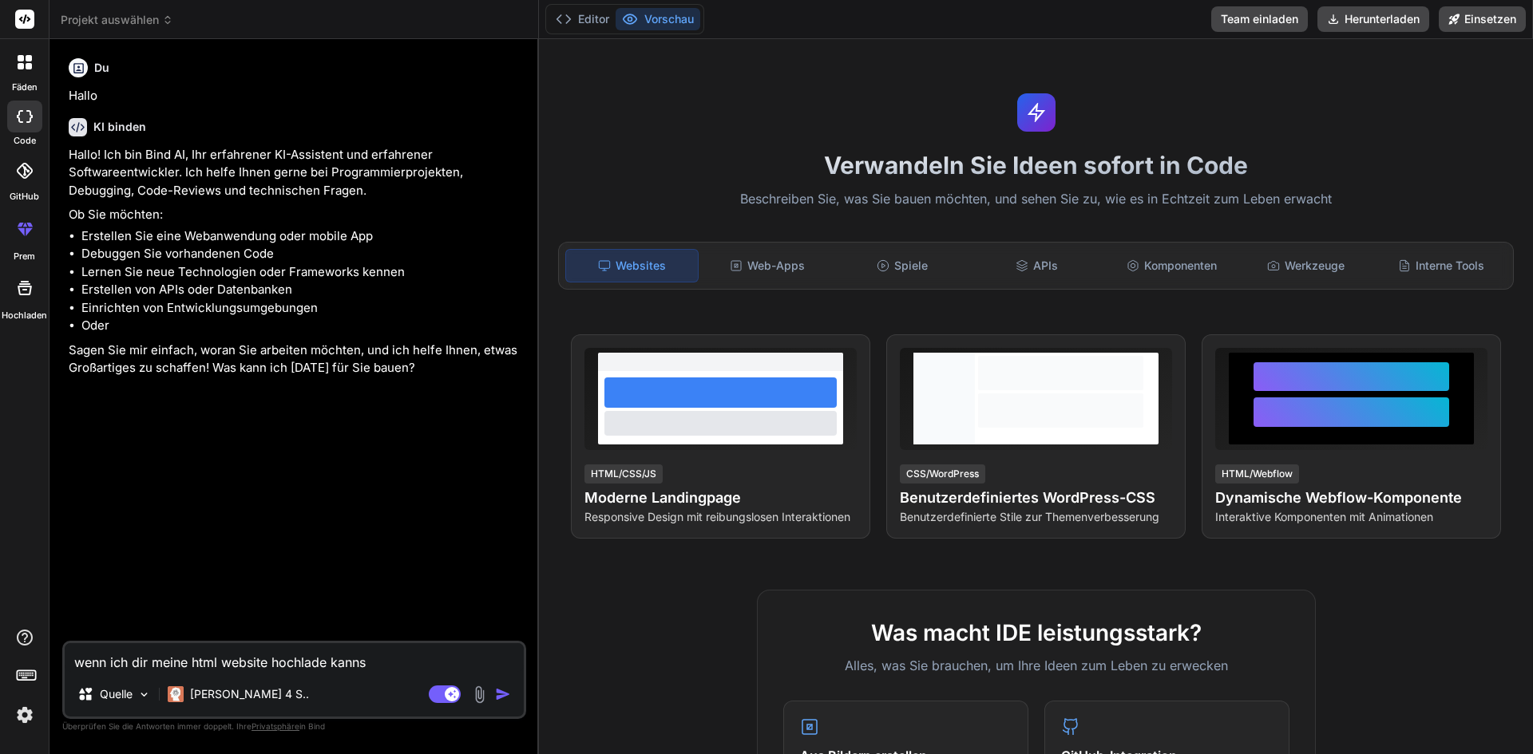
type textarea "x"
type textarea "wenn ich dir meine html website hochlade kannst"
type textarea "x"
type textarea "wenn ich dir meine html website hochlade kannst"
type textarea "x"
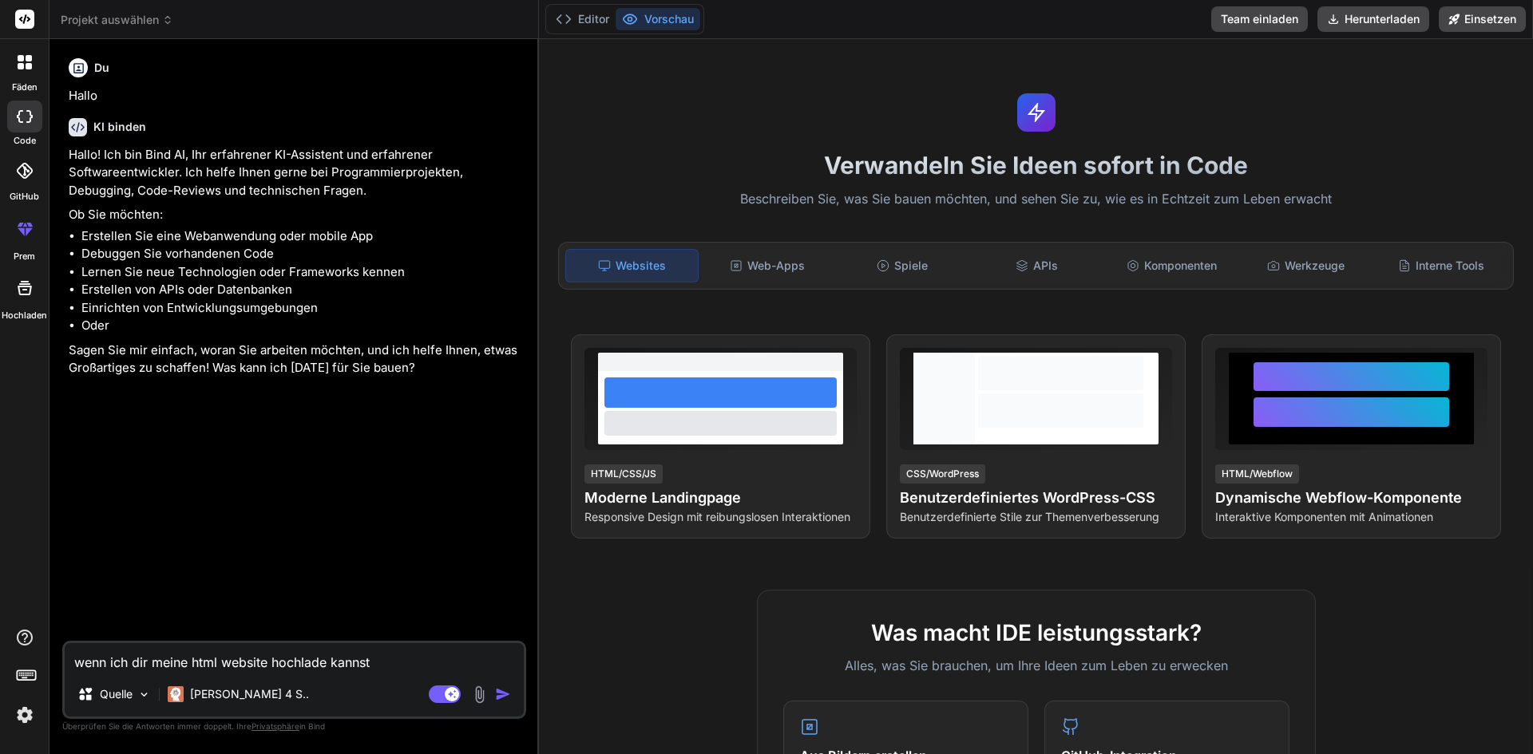
type textarea "wenn ich dir meine html website hochlade kannst d"
type textarea "x"
type textarea "wenn ich dir meine html website hochlade kannst du"
type textarea "x"
type textarea "wenn ich dir meine html website hochlade kannst du"
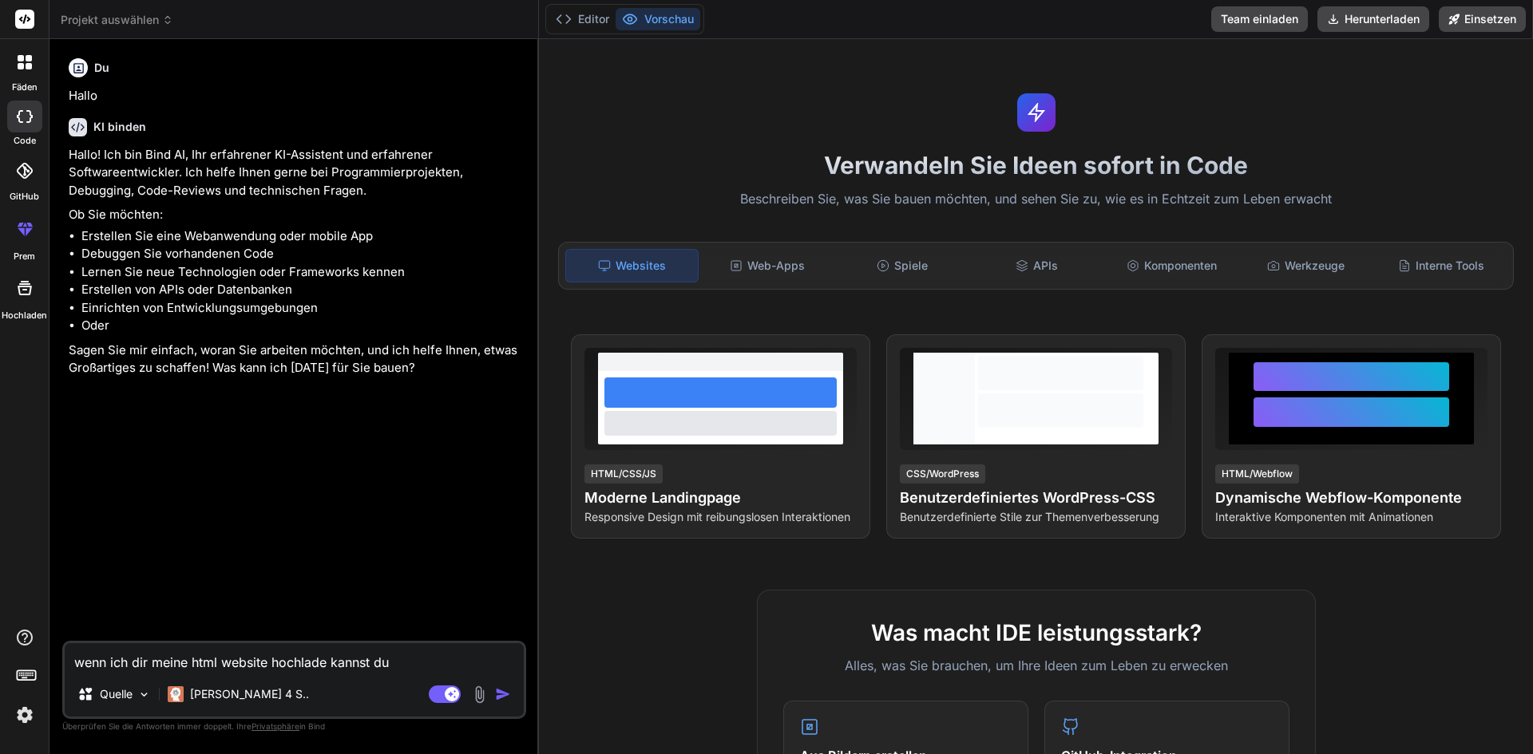
type textarea "x"
type textarea "wenn ich dir meine html website hochlade kannst du a"
type textarea "x"
type textarea "wenn ich dir meine html website hochlade kannst du al"
type textarea "x"
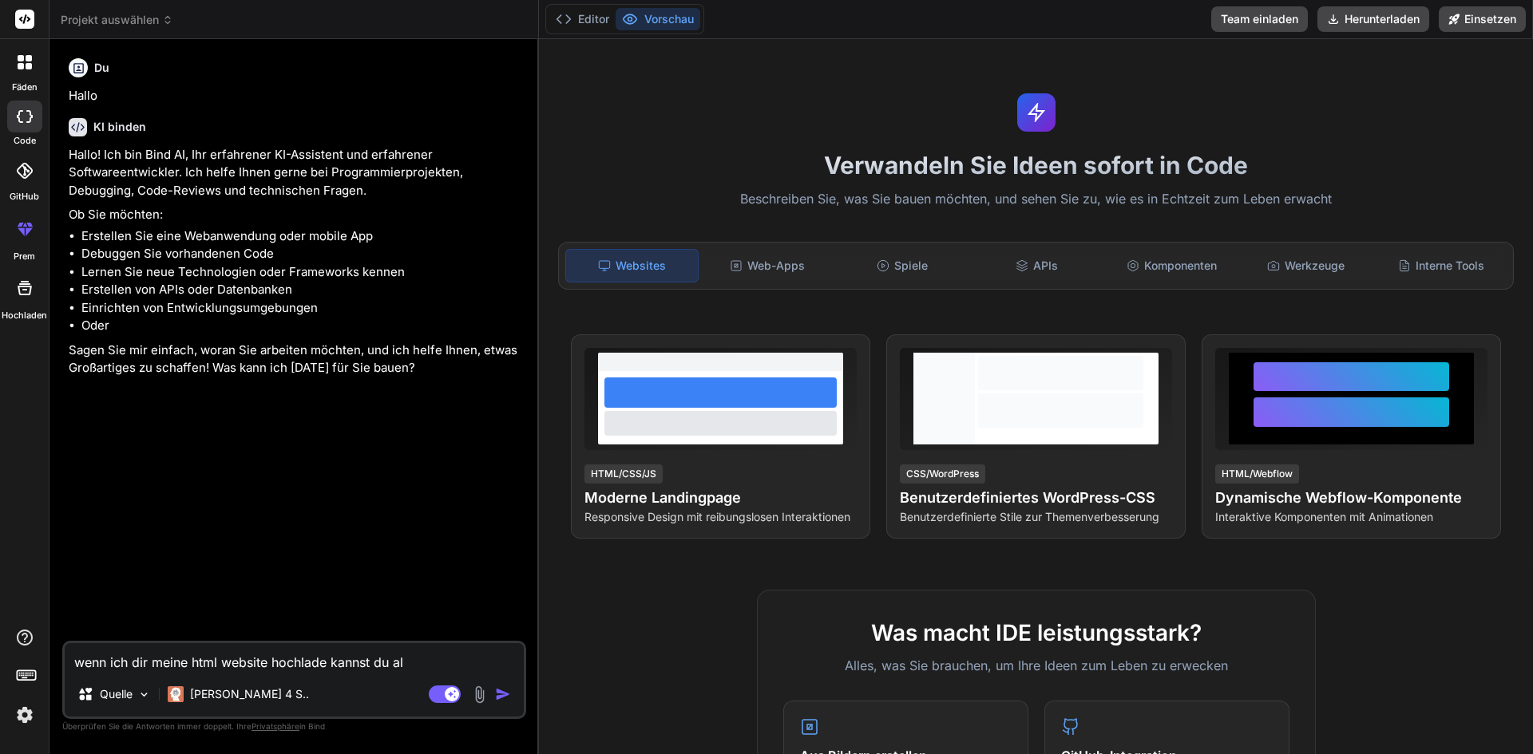
type textarea "wenn ich dir meine html website hochlade kannst du all"
type textarea "x"
type textarea "wenn ich dir meine html website hochlade kannst du alle"
type textarea "x"
type textarea "wenn ich dir meine html website hochlade kannst du alle"
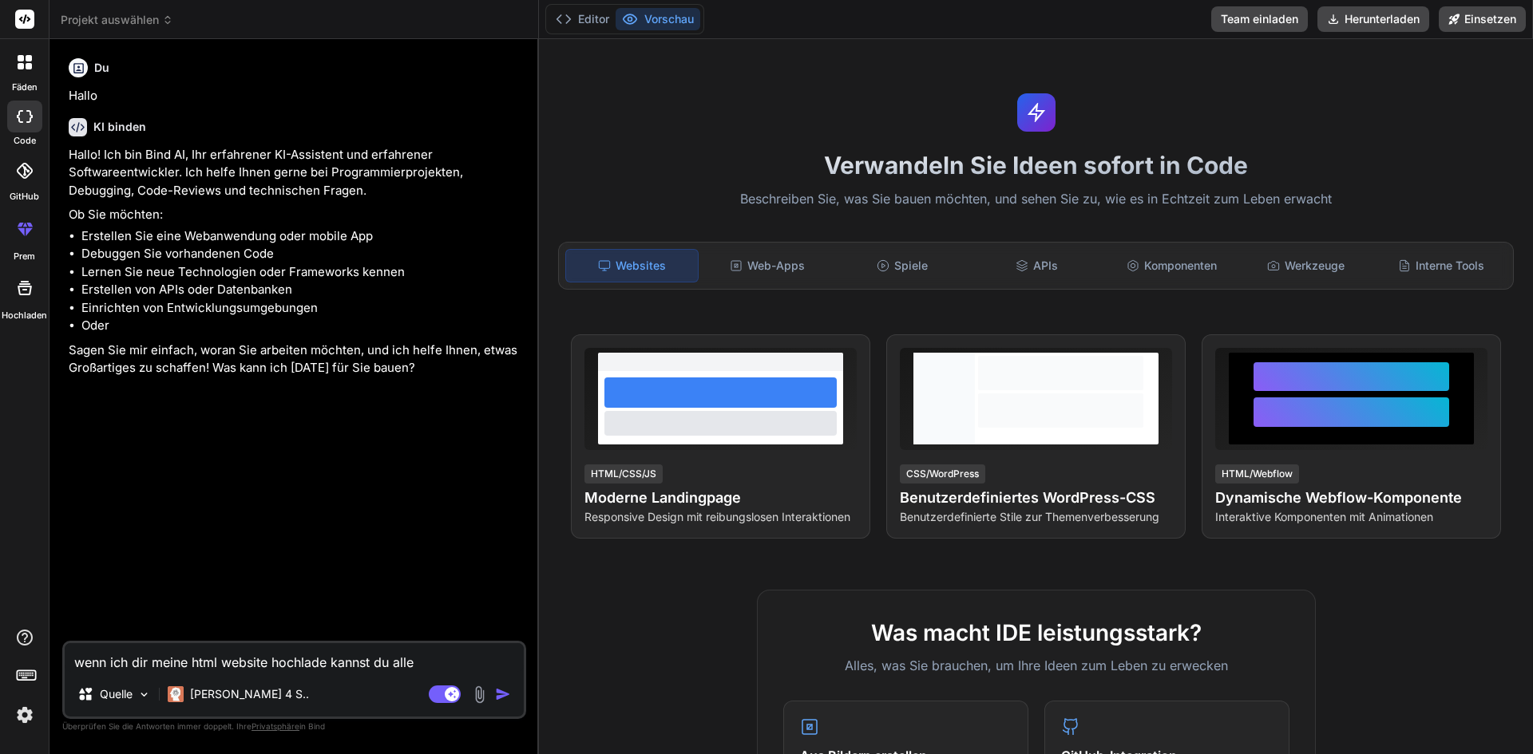
type textarea "x"
type textarea "wenn ich dir meine html website hochlade kannst du alle f"
type textarea "x"
type textarea "wenn ich dir meine html website hochlade kannst du alle fe"
type textarea "x"
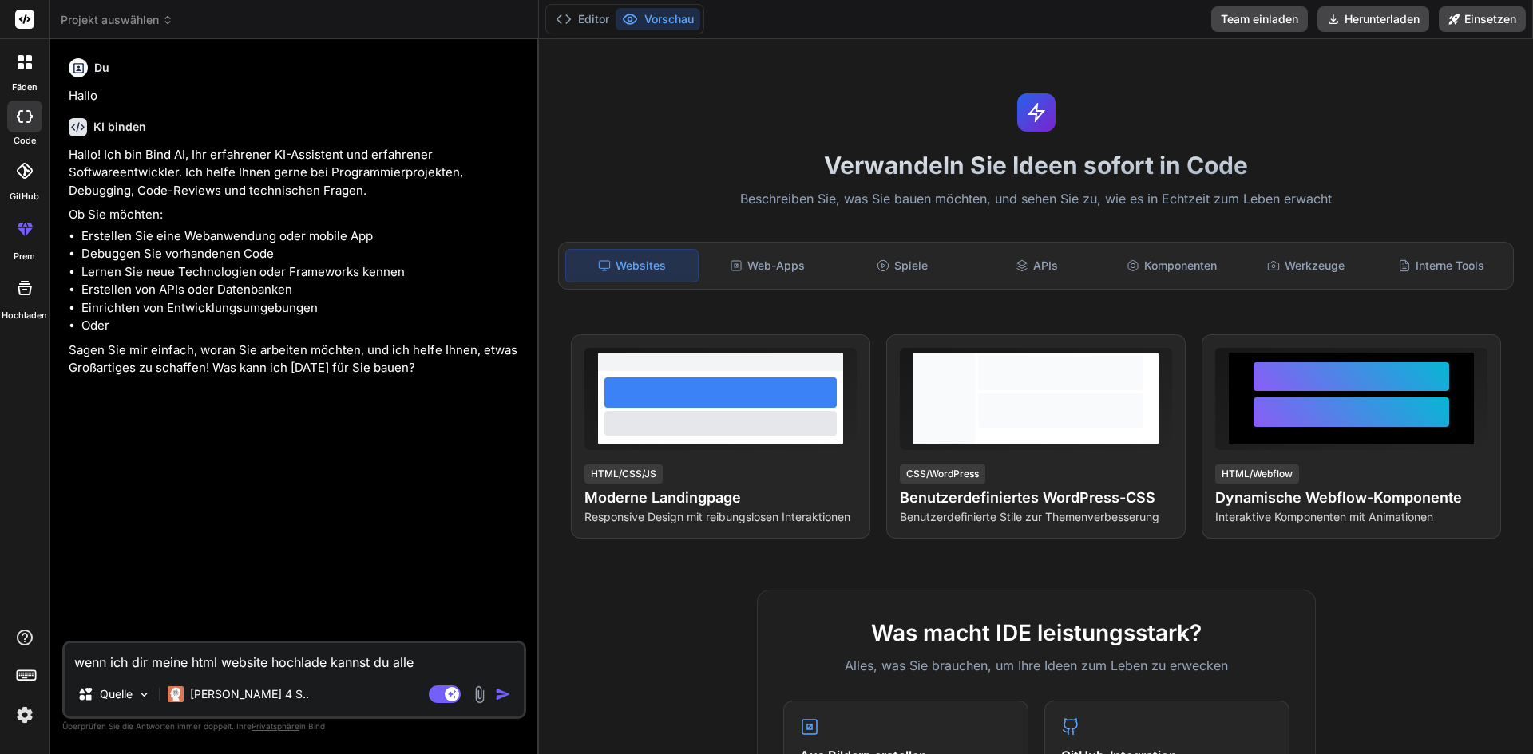
type textarea "wenn ich dir meine html website hochlade kannst du alle feh"
type textarea "x"
type textarea "wenn ich dir meine html website hochlade kannst du alle fehl"
type textarea "x"
type textarea "wenn ich dir meine html website hochlade kannst du alle fehle"
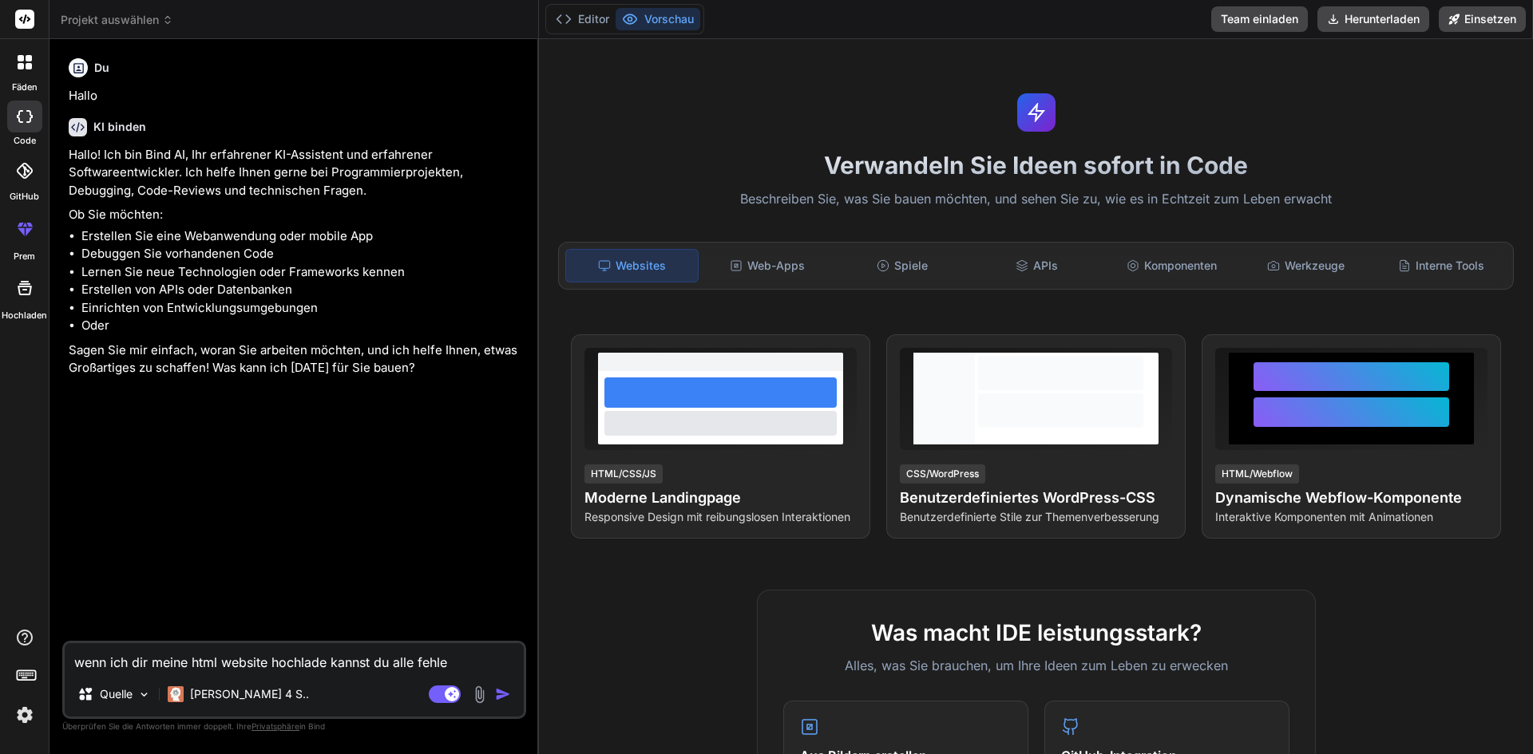
type textarea "x"
type textarea "wenn ich dir meine html website hochlade kannst du alle fehler"
type textarea "x"
type textarea "wenn ich dir meine html website hochlade kannst du alle fehler"
type textarea "x"
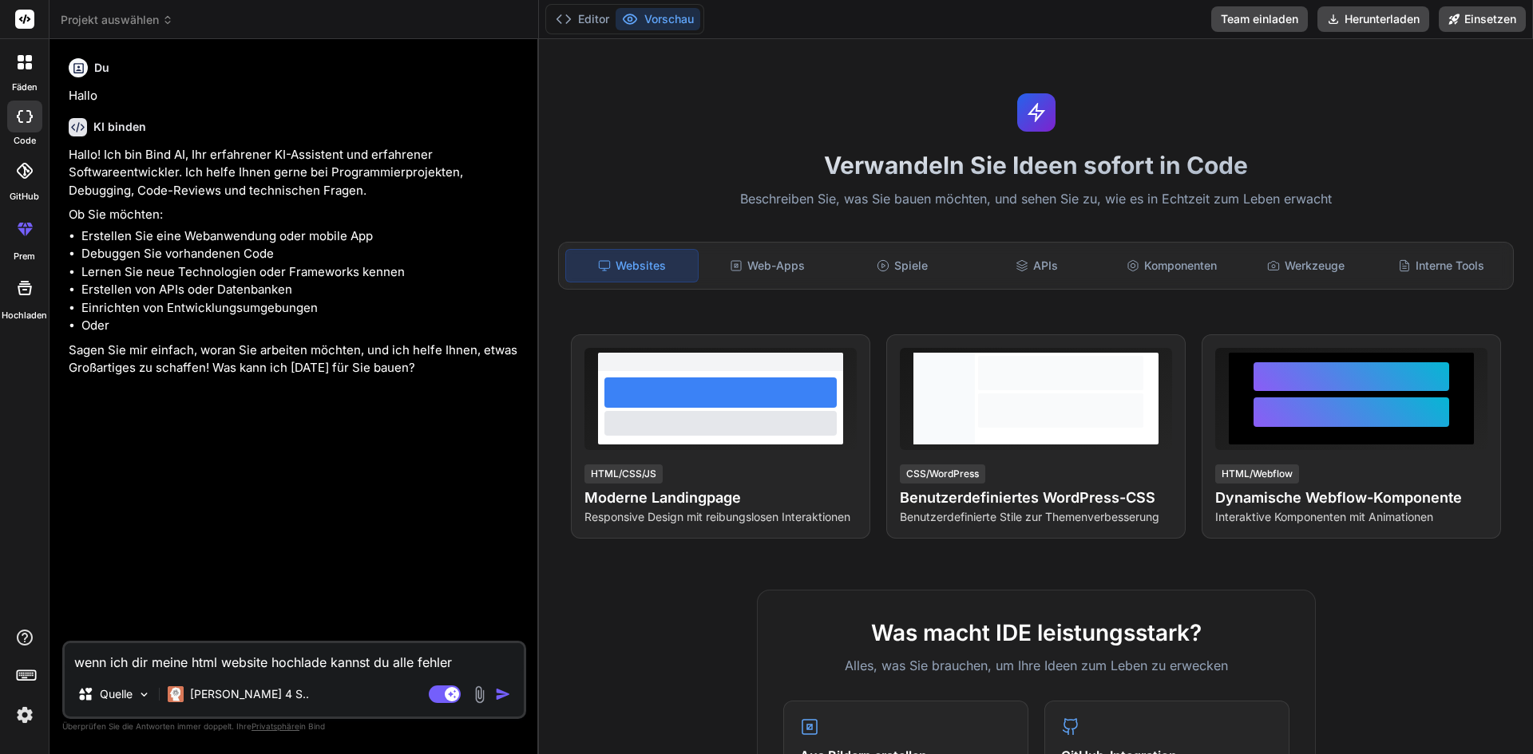
type textarea "wenn ich dir meine html website hochlade kannst du alle fehler b"
type textarea "x"
type textarea "wenn ich dir meine html website hochlade kannst du alle fehler be"
type textarea "x"
type textarea "wenn ich dir meine html website hochlade kannst du alle fehler beh"
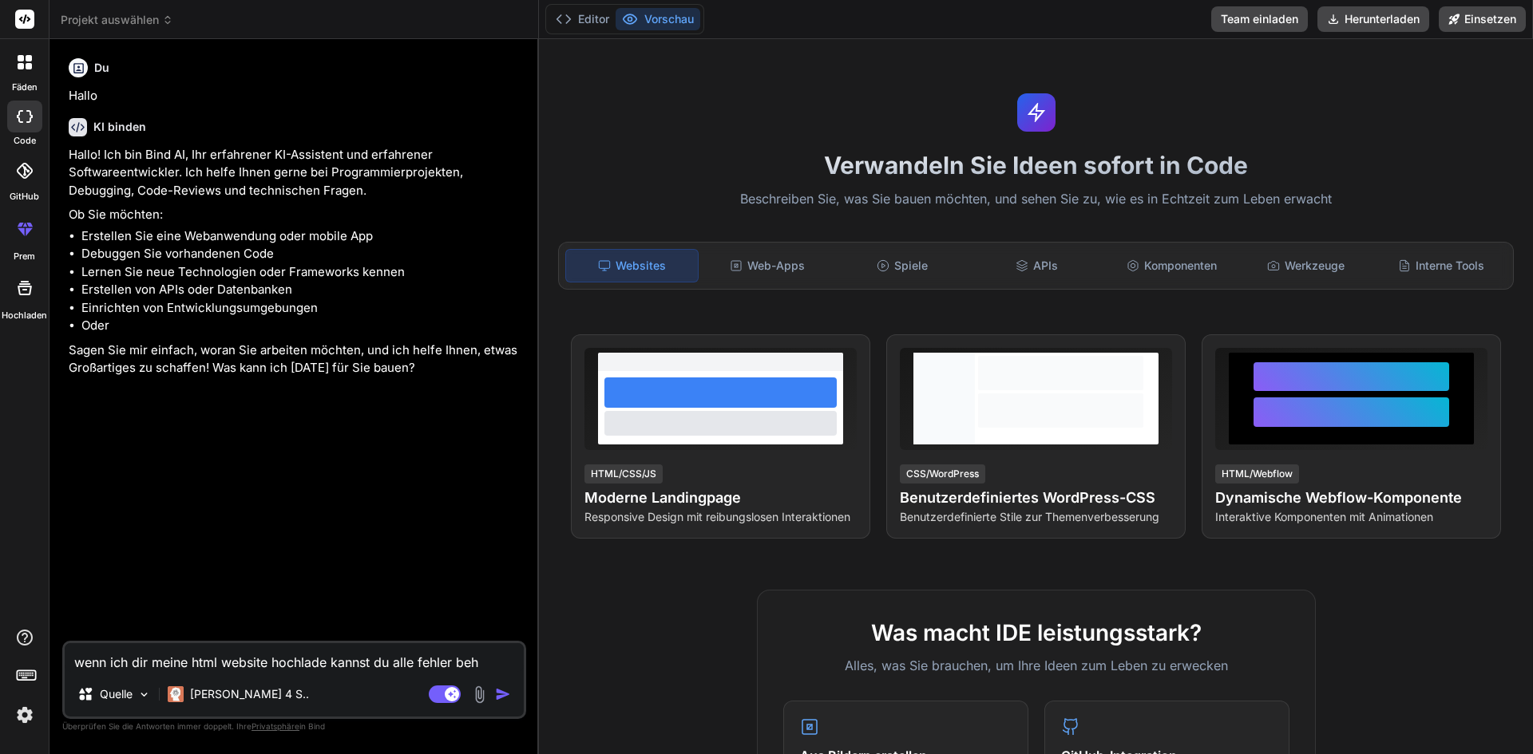
type textarea "x"
type textarea "wenn ich dir meine html website hochlade kannst du alle fehler behe"
type textarea "x"
type textarea "wenn ich dir meine html website hochlade kannst du alle fehler beheb"
type textarea "x"
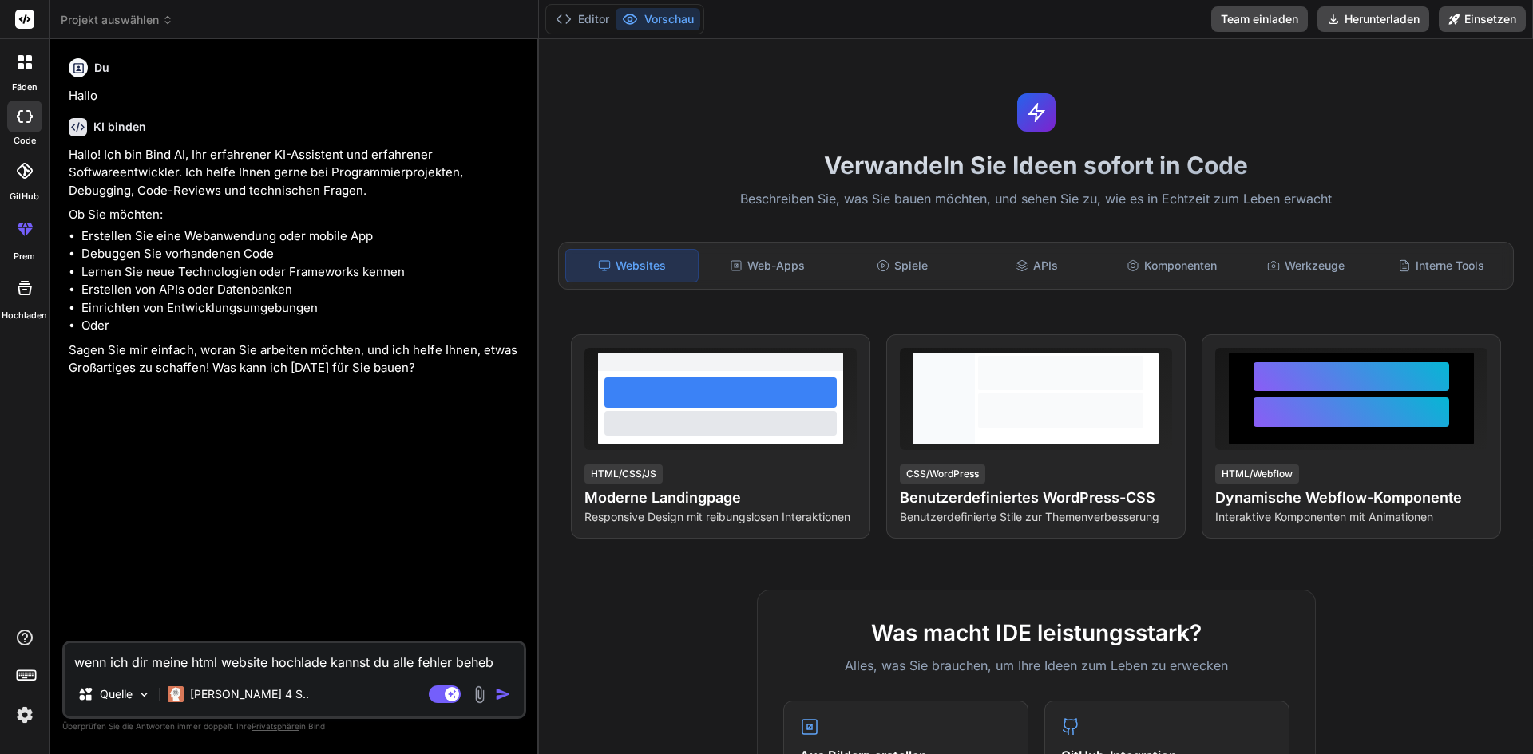
type textarea "wenn ich dir meine html website hochlade kannst du alle fehler behebe"
type textarea "x"
type textarea "wenn ich dir meine html website hochlade kannst du alle fehler beheben"
type textarea "x"
type textarea "wenn ich dir meine html website hochlade kannst du alle fehler beheben"
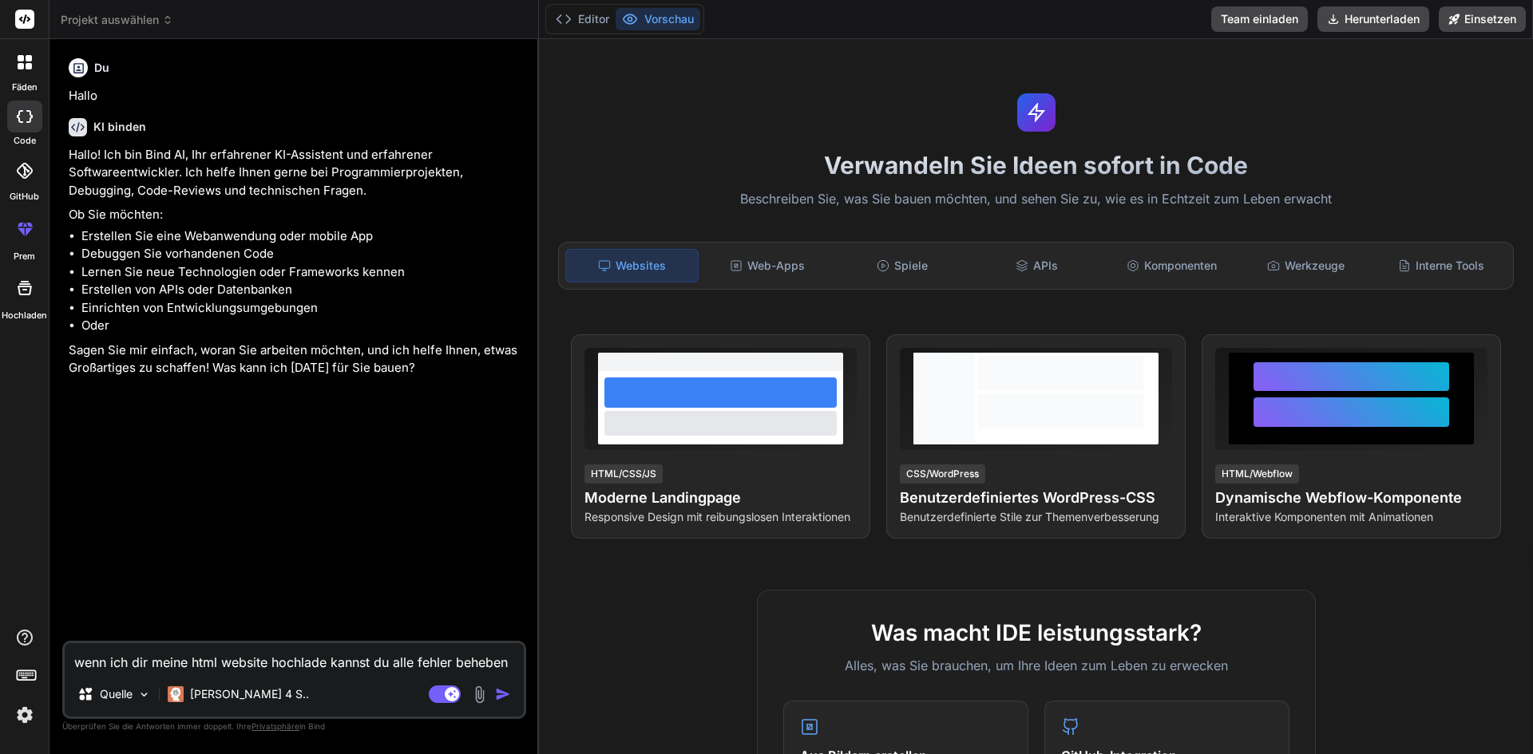
type textarea "x"
type textarea "wenn ich dir meine html website hochlade kannst du alle fehler beheben u"
type textarea "x"
type textarea "wenn ich dir meine html website hochlade kannst du alle fehler beheben us"
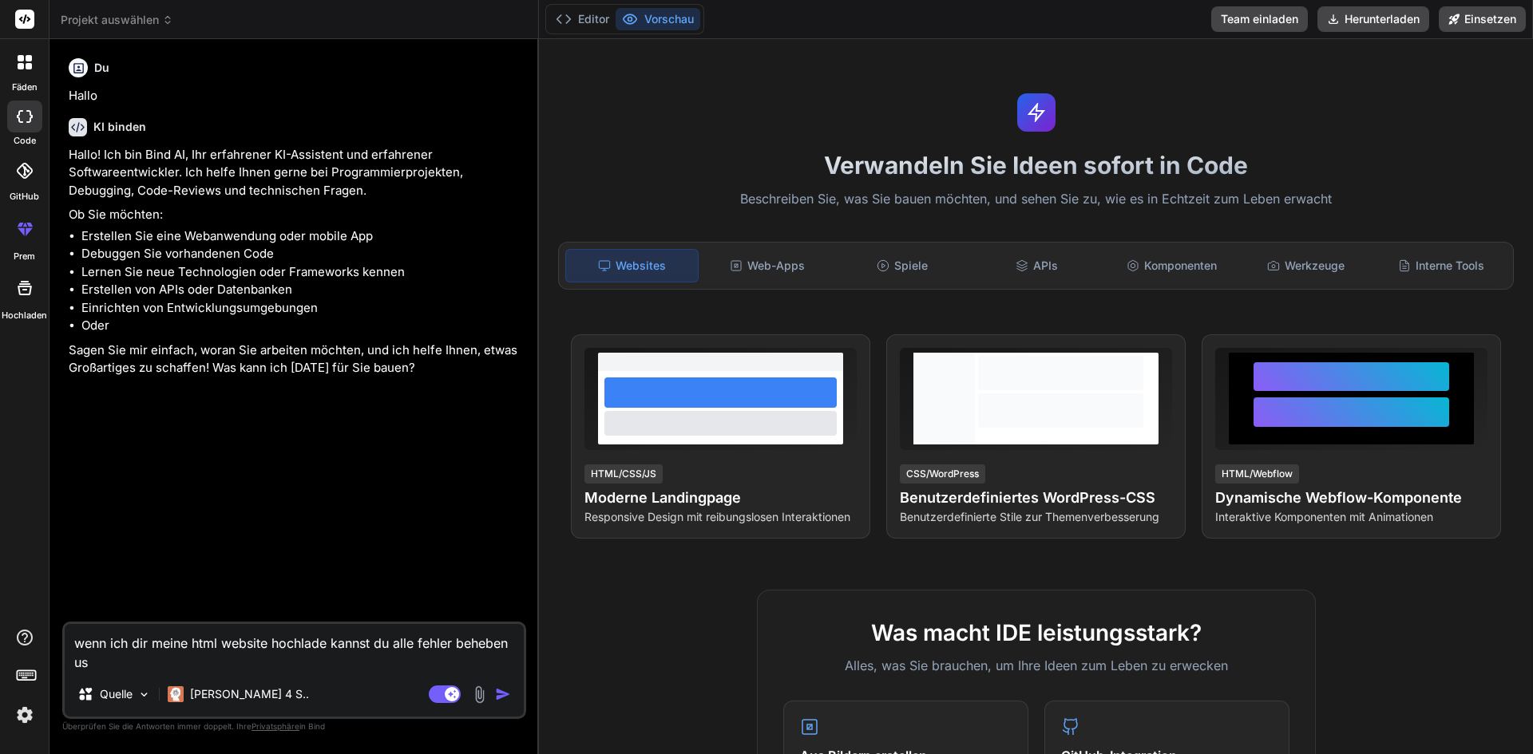
type textarea "x"
type textarea "wenn ich dir meine html website hochlade kannst du alle fehler beheben usw"
type textarea "x"
type textarea "wenn ich dir meine html website hochlade kannst du alle fehler beheben usw"
type textarea "x"
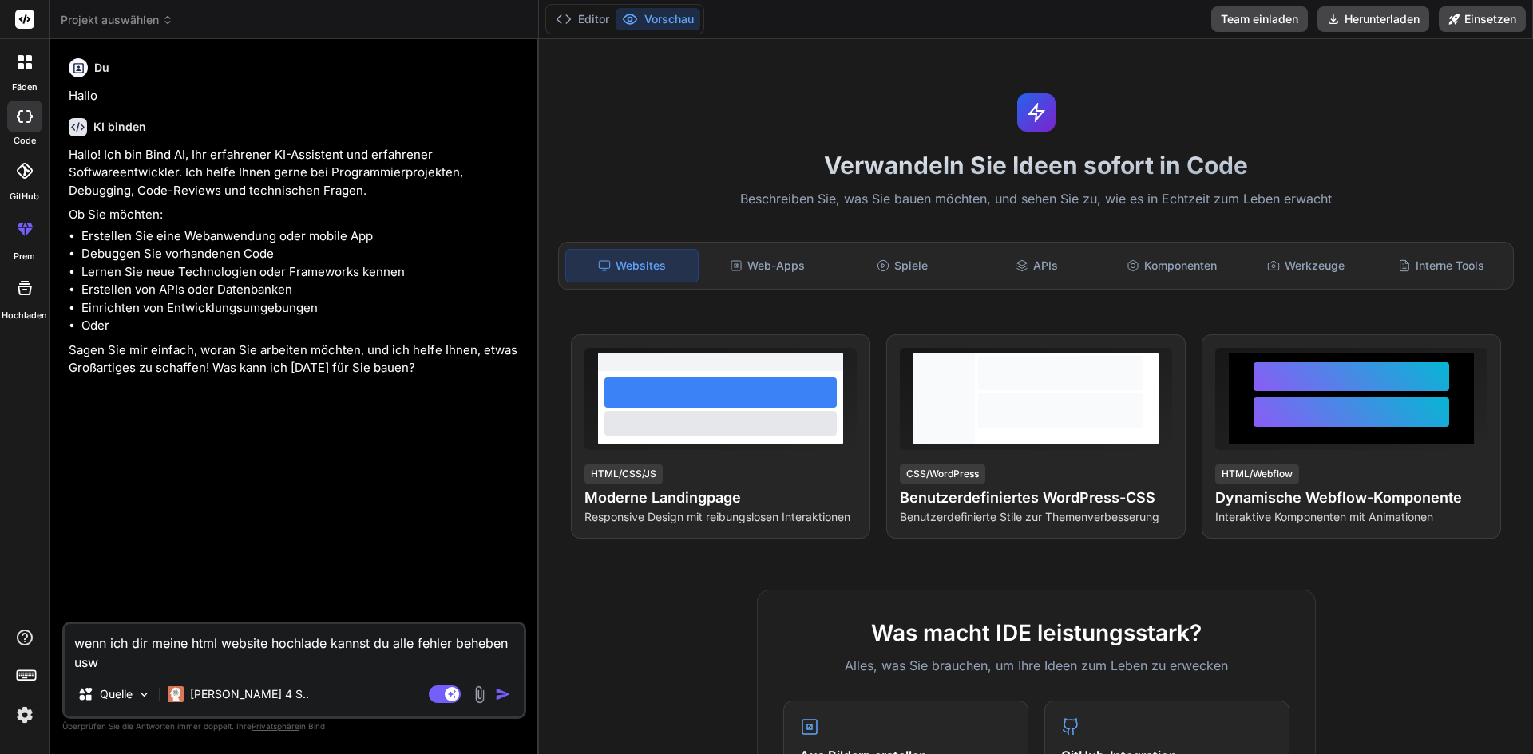
type textarea "wenn ich dir meine html website hochlade kannst du alle fehler beheben usw ?"
type textarea "x"
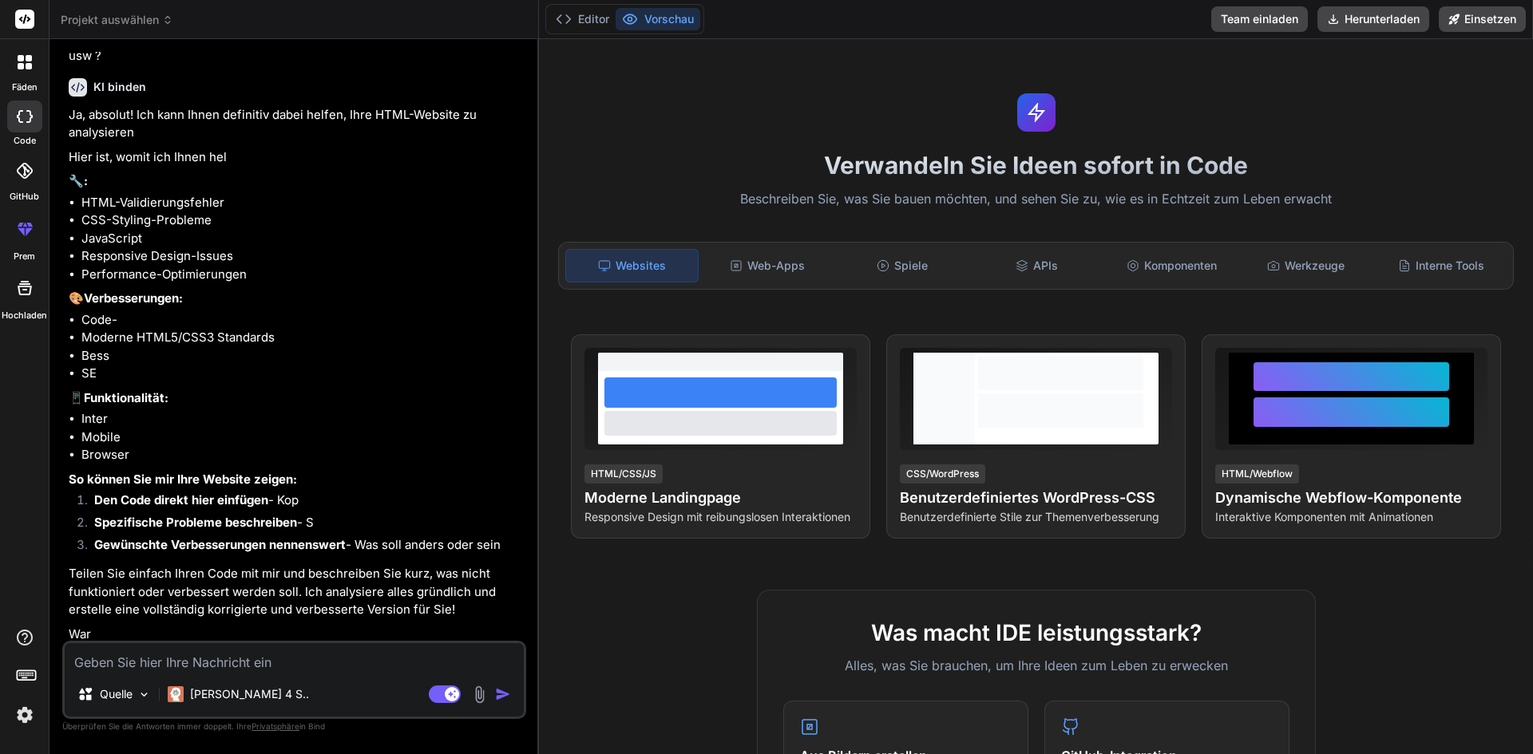
scroll to position [392, 0]
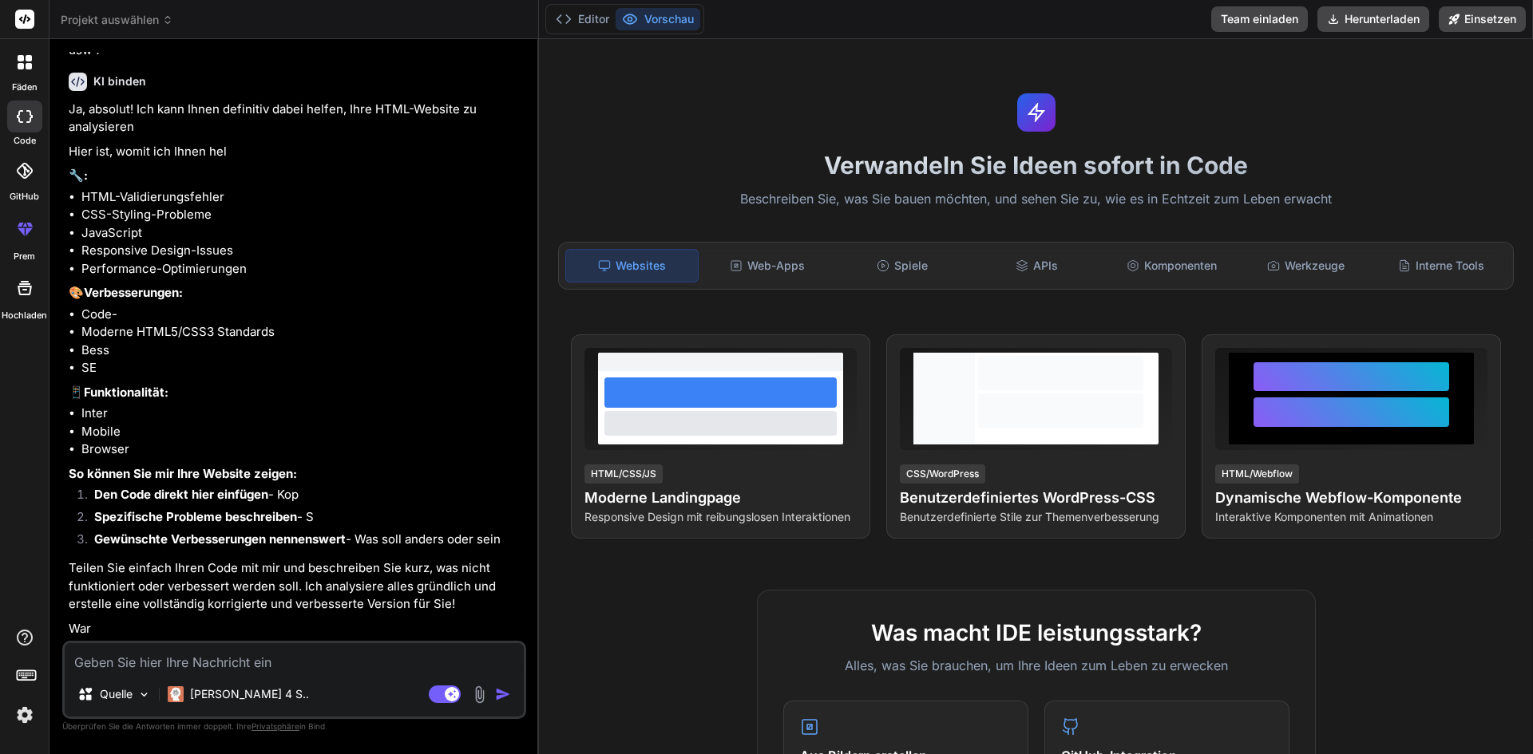
click at [346, 666] on textarea at bounding box center [294, 657] width 459 height 29
type textarea "x"
type textarea "k"
type textarea "x"
type textarea "ka"
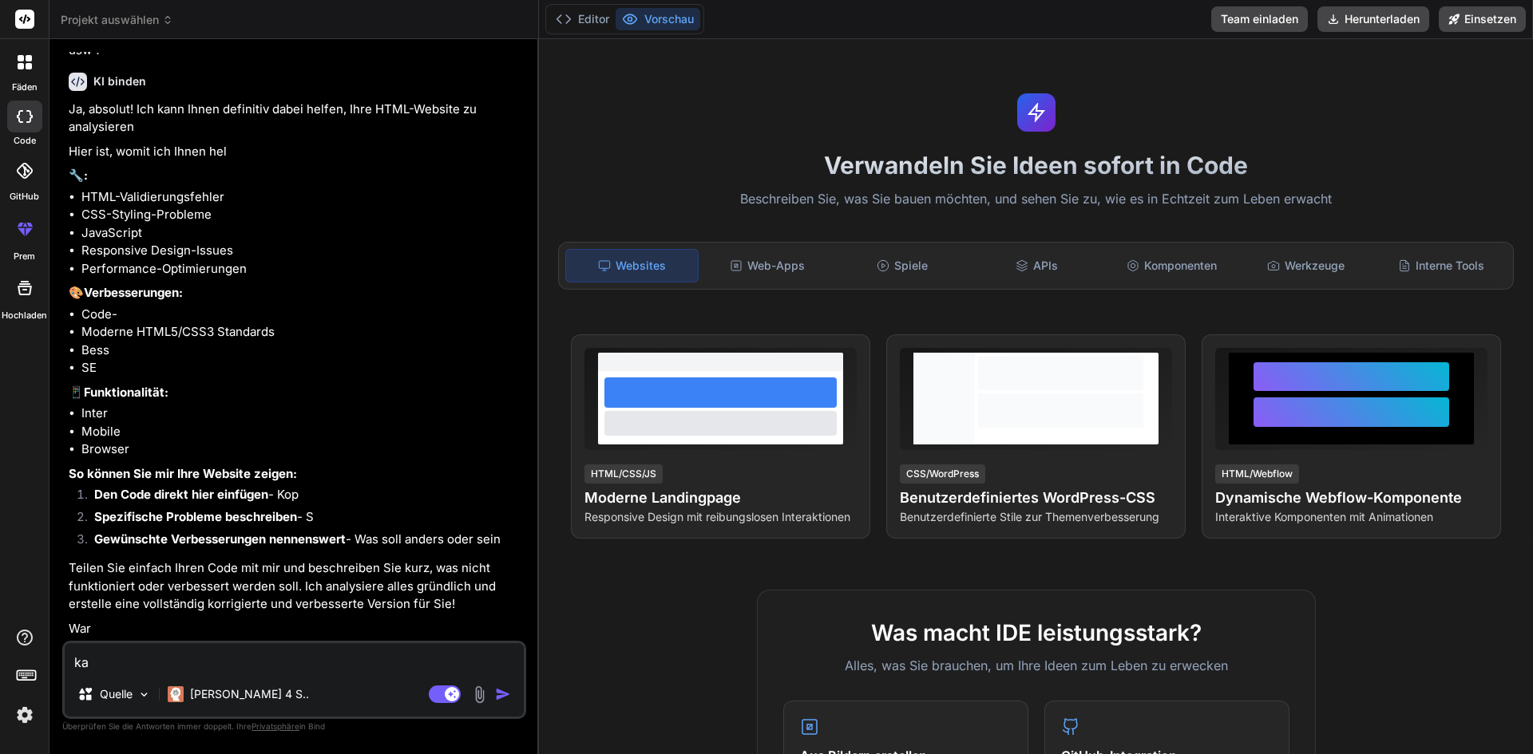
type textarea "x"
type textarea "kan"
type textarea "x"
type textarea "kann"
type textarea "x"
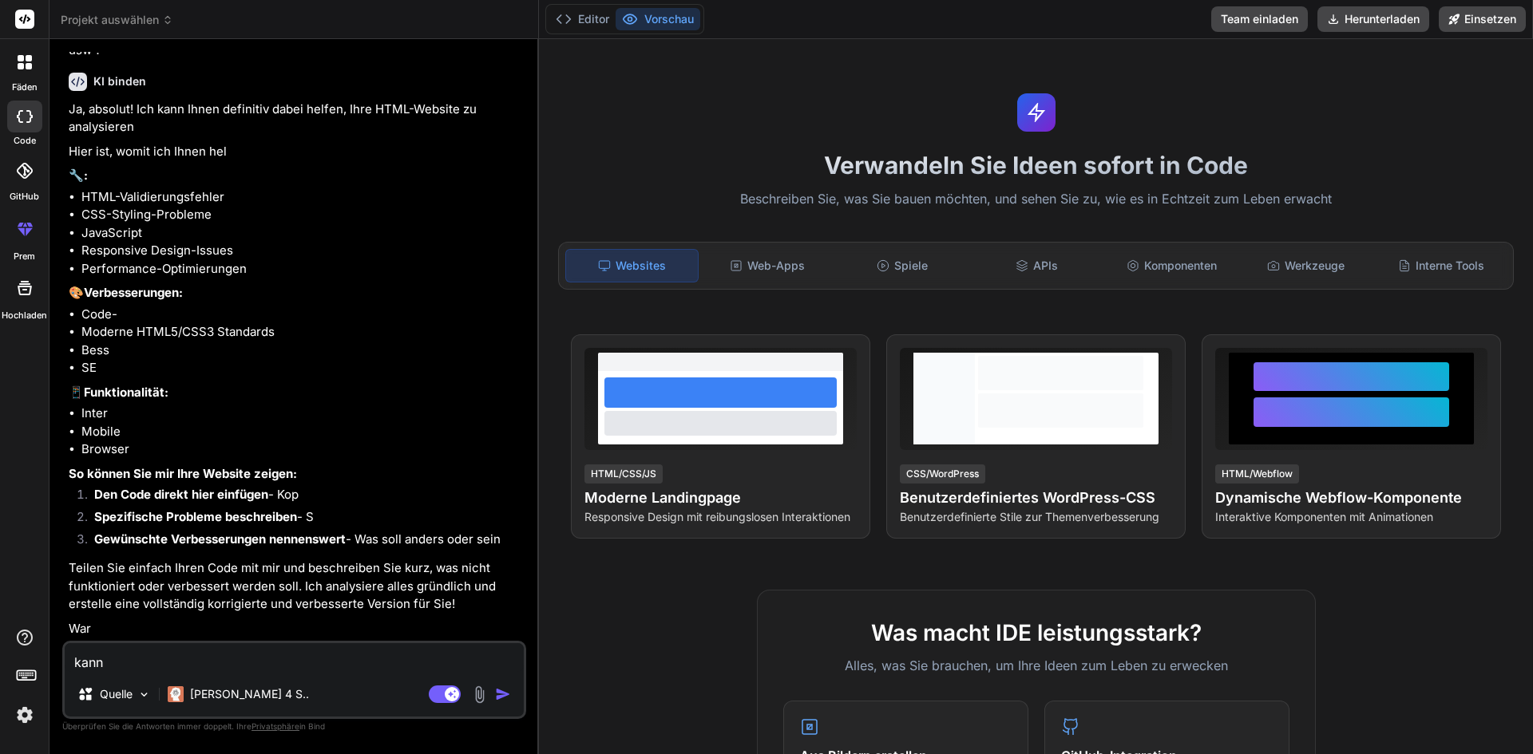
type textarea "kann"
type textarea "x"
type textarea "kann i"
type textarea "x"
type textarea "kann ic"
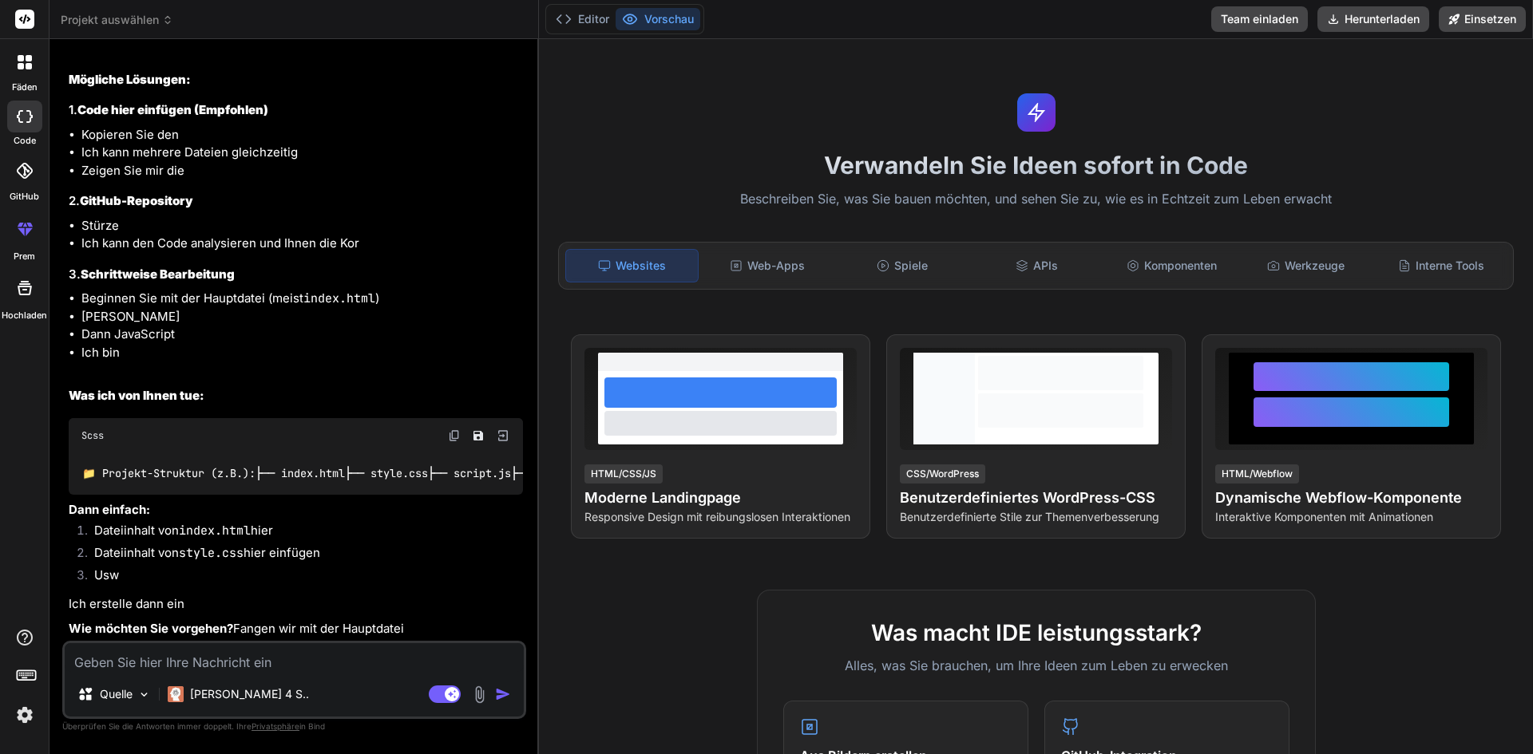
scroll to position [1163, 0]
click at [485, 695] on img at bounding box center [479, 695] width 18 height 18
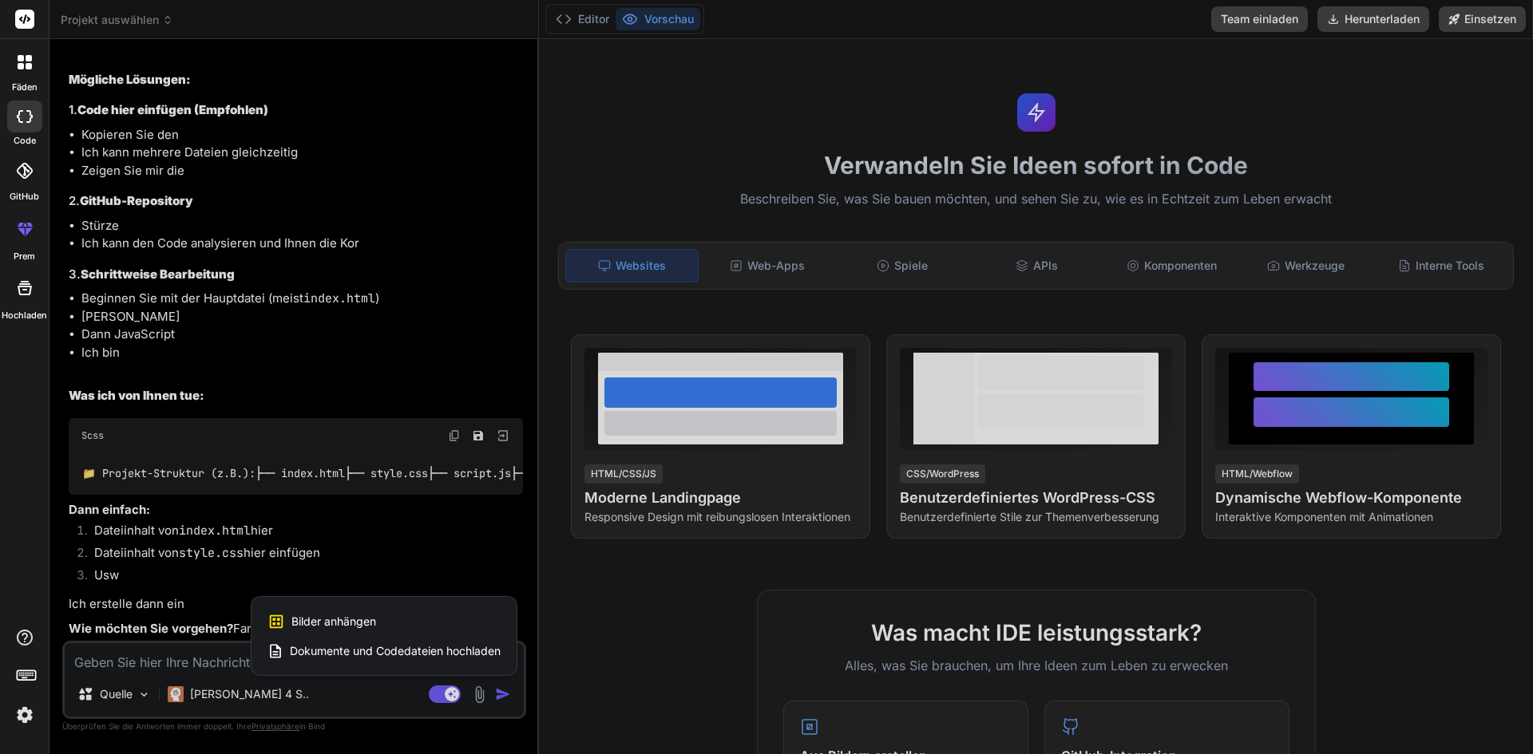
click at [389, 657] on font "Dokumente und Codedateien hochladen" at bounding box center [395, 651] width 211 height 14
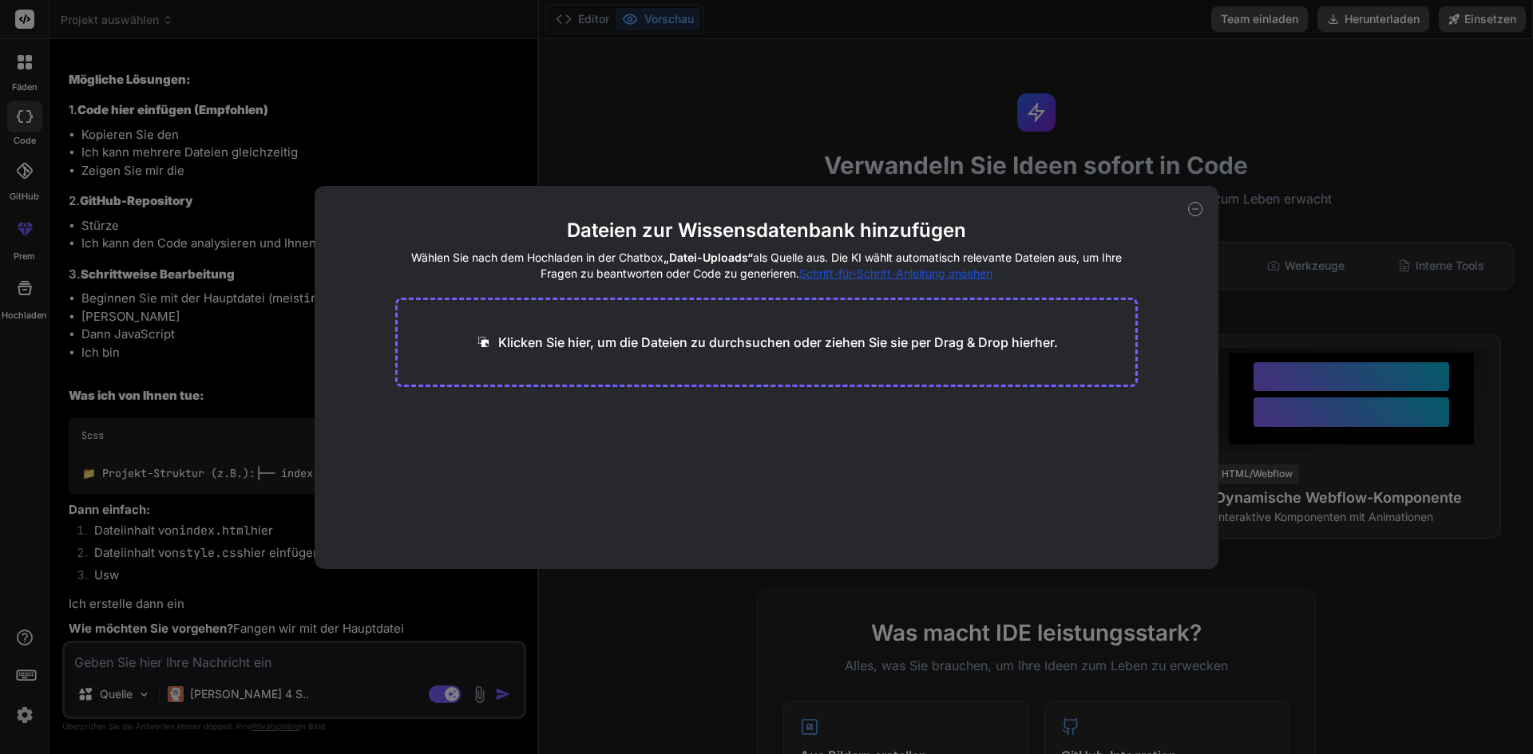
click at [603, 342] on font "Klicken Sie hier, um die Dateien zu durchsuchen oder ziehen Sie sie per Drag & …" at bounding box center [778, 342] width 560 height 16
click at [1190, 208] on icon at bounding box center [1195, 209] width 14 height 14
